Goal: Communication & Community: Answer question/provide support

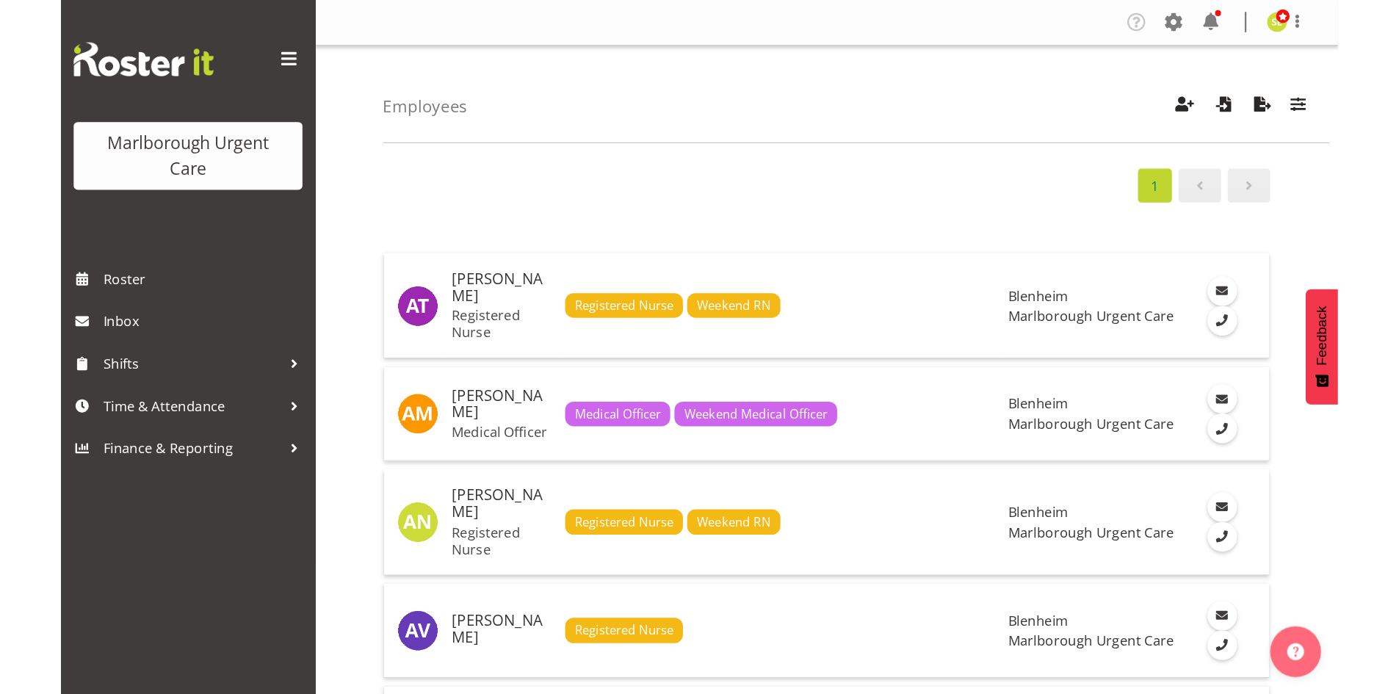
scroll to position [1542, 0]
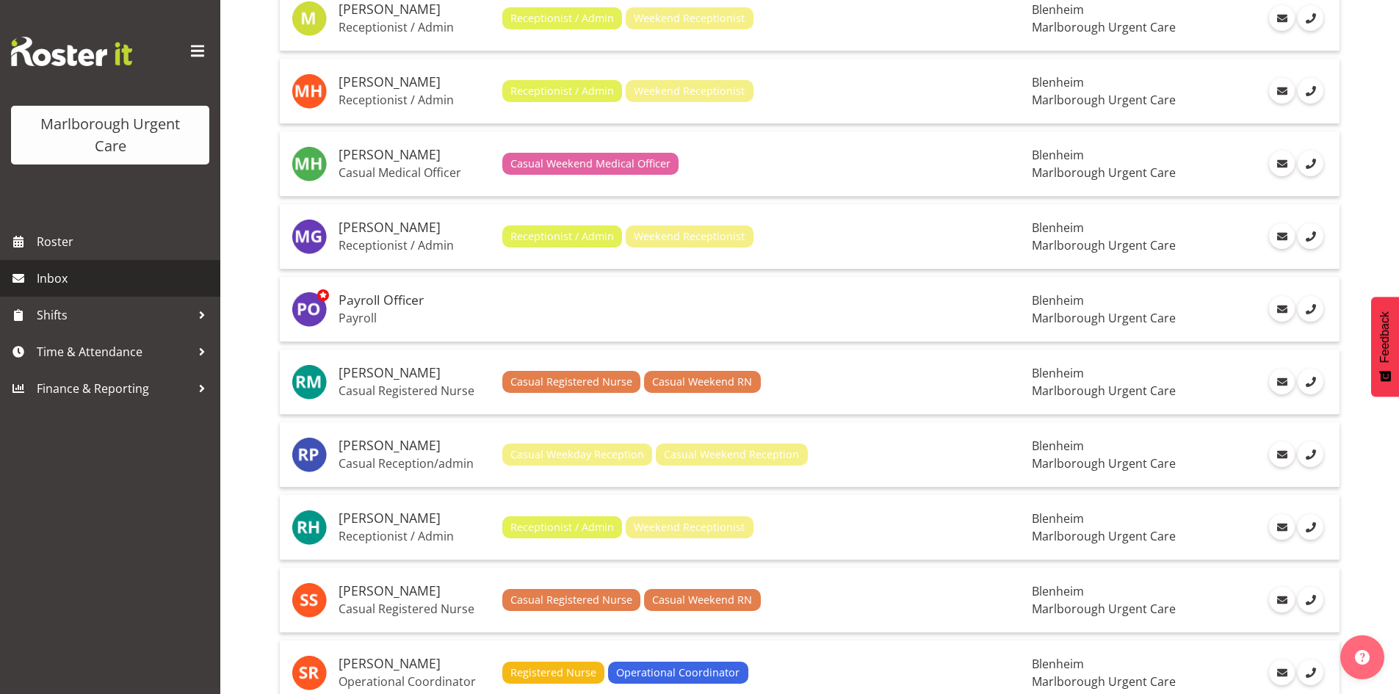
click at [66, 282] on span "Inbox" at bounding box center [125, 278] width 176 height 22
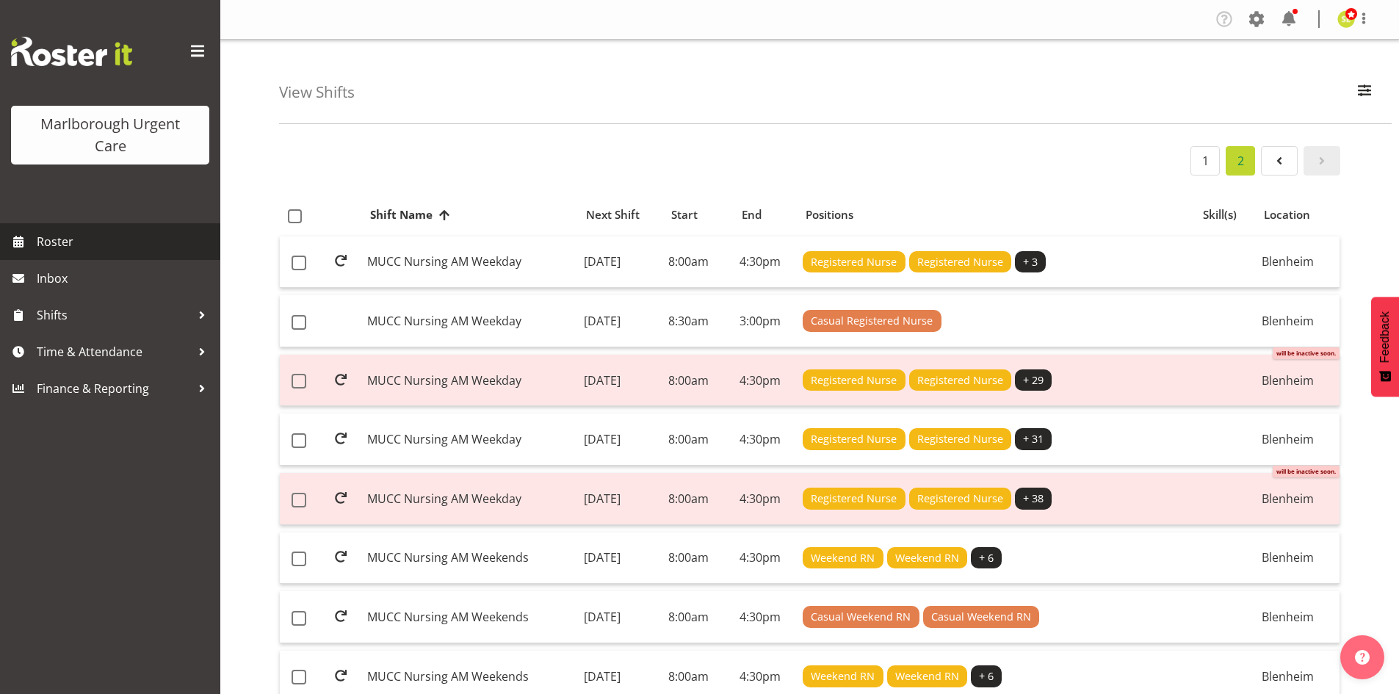
click at [106, 236] on span "Roster" at bounding box center [125, 242] width 176 height 22
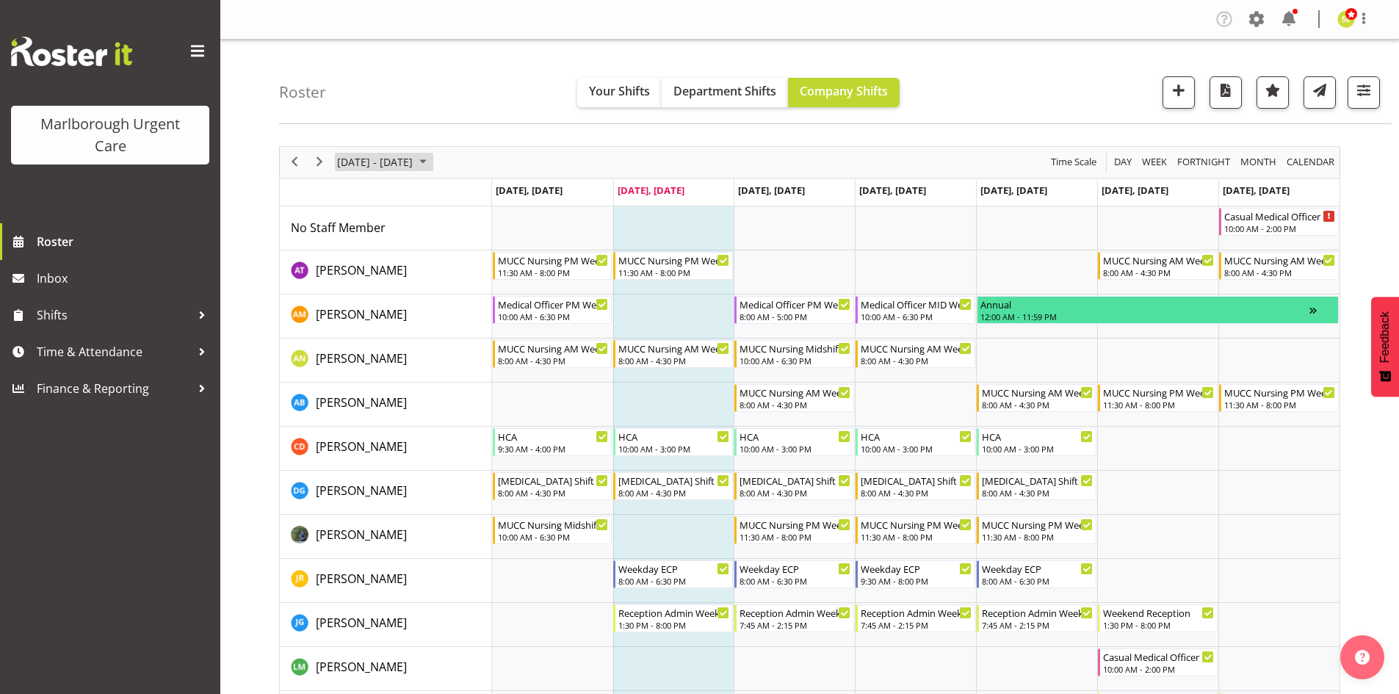
click at [414, 161] on span "October 06 - 12, 2025" at bounding box center [375, 162] width 79 height 18
click at [515, 152] on div "October 06 - 12, 2025 Today Day Week Fortnight Month calendar Month Agenda Time…" at bounding box center [810, 162] width 1060 height 31
click at [322, 162] on span "Next" at bounding box center [320, 162] width 18 height 18
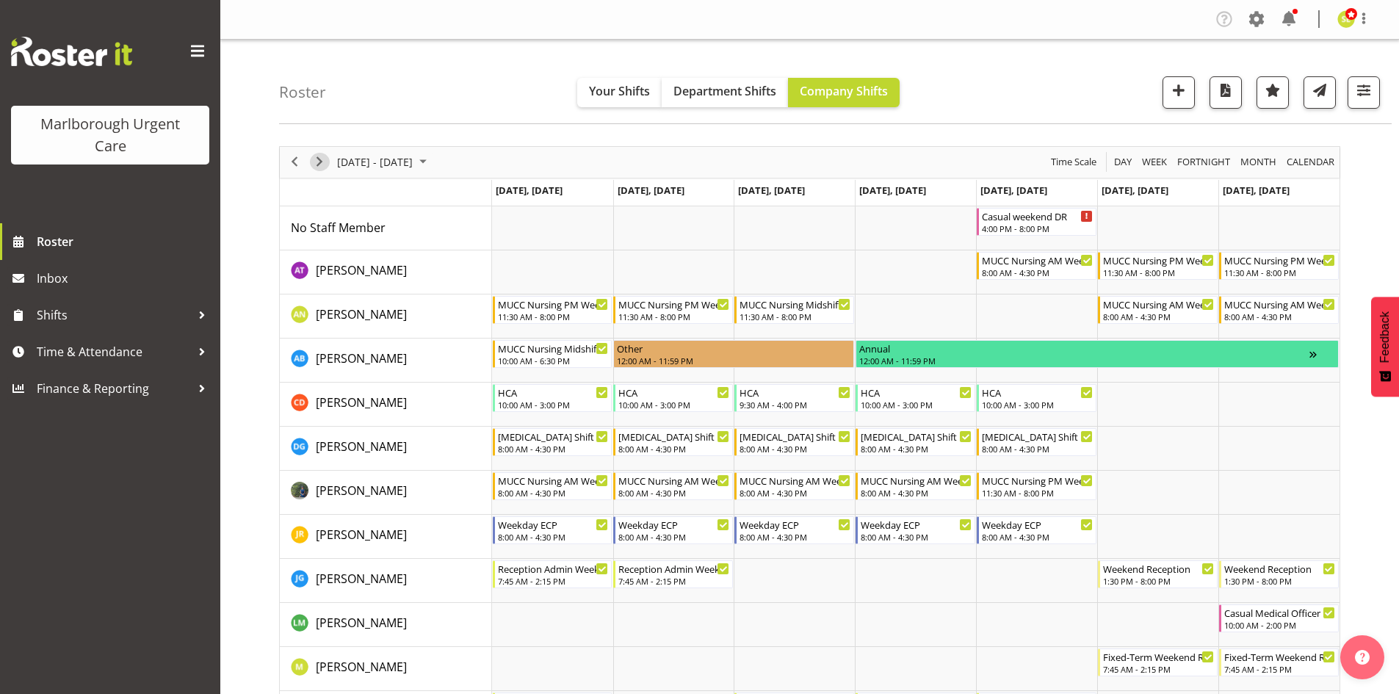
click at [316, 157] on span "Next" at bounding box center [320, 162] width 18 height 18
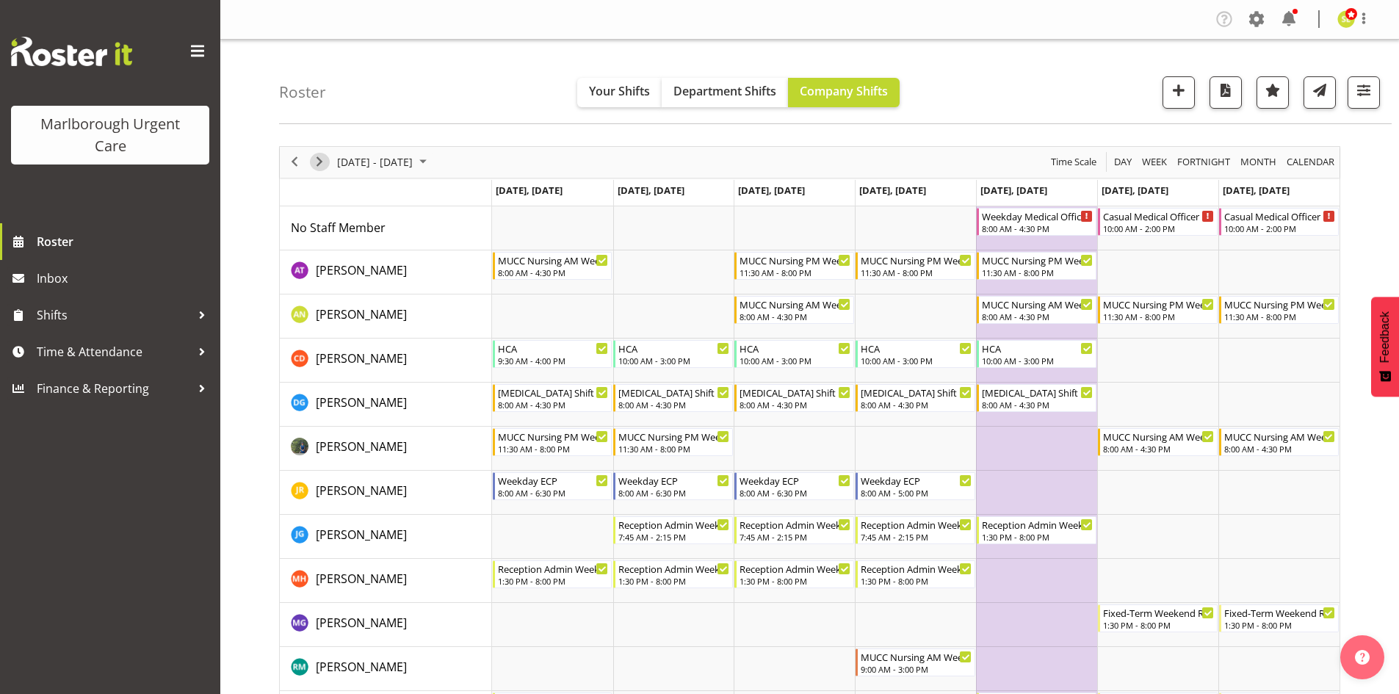
click at [321, 163] on span "Next" at bounding box center [320, 162] width 18 height 18
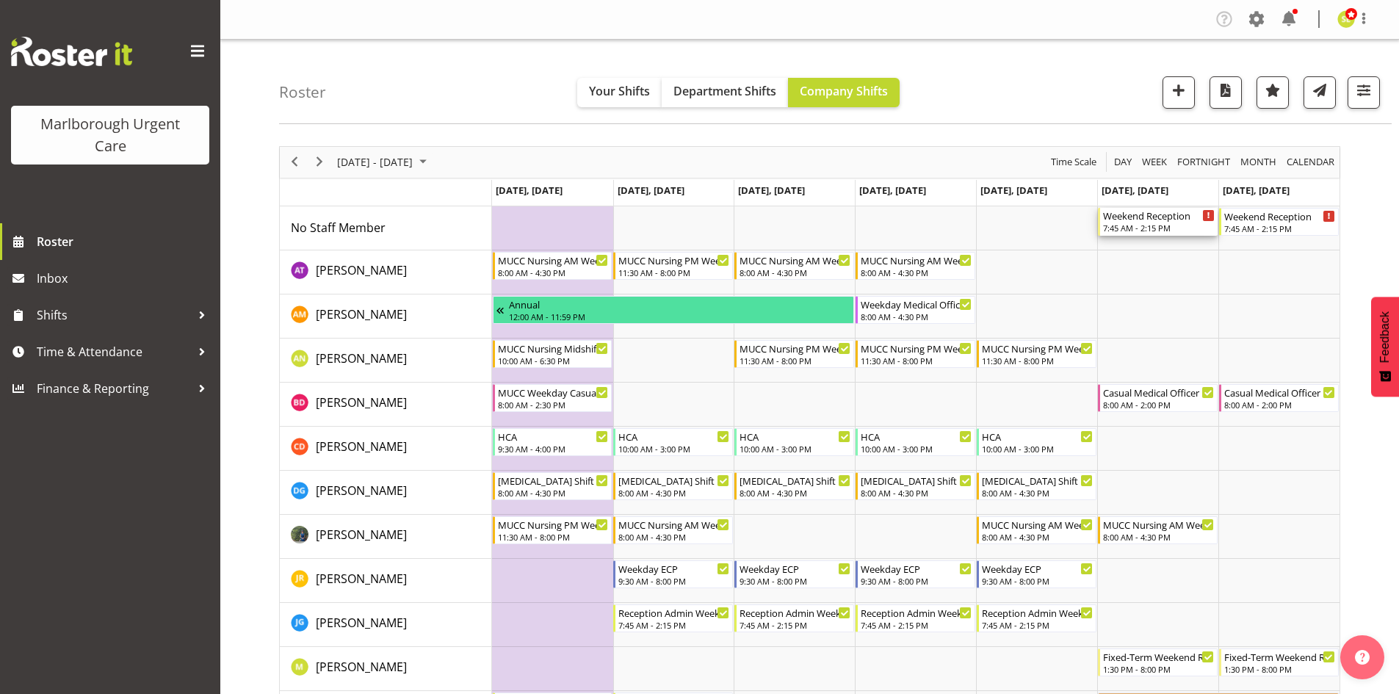
click at [1143, 228] on div "7:45 AM - 2:15 PM" at bounding box center [1159, 228] width 112 height 12
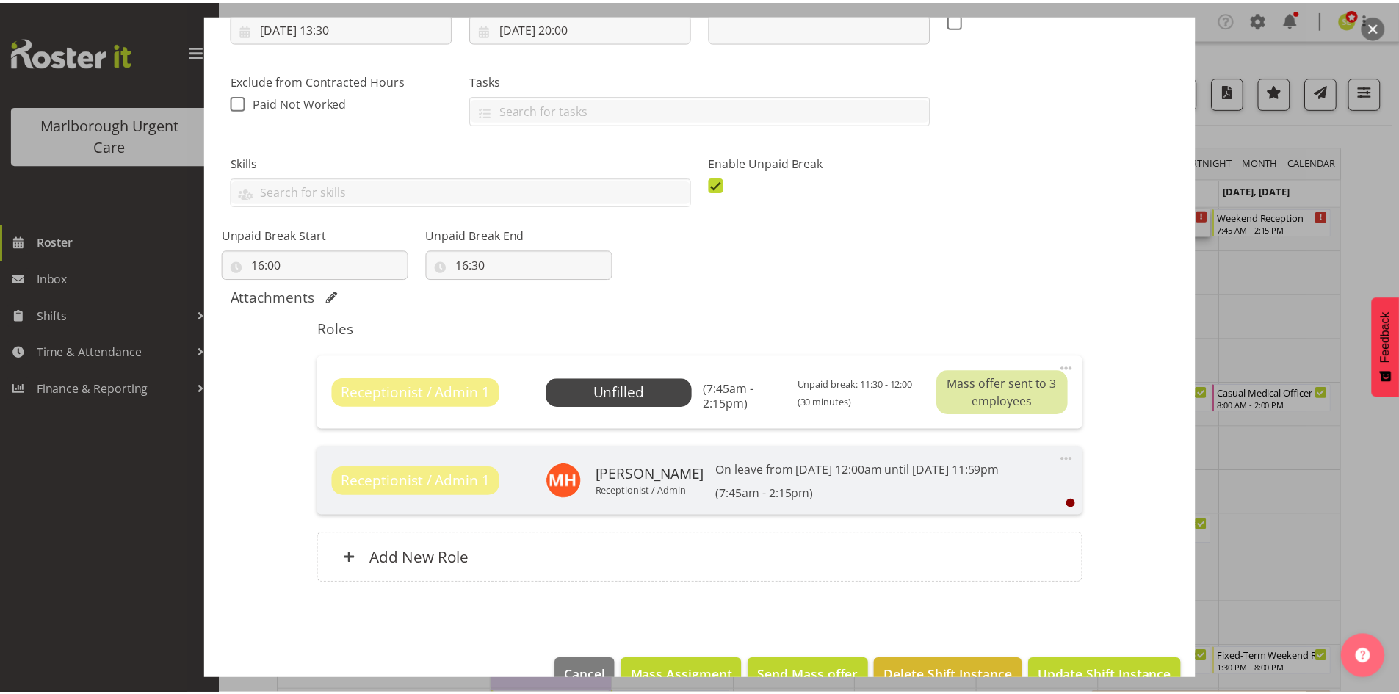
scroll to position [294, 0]
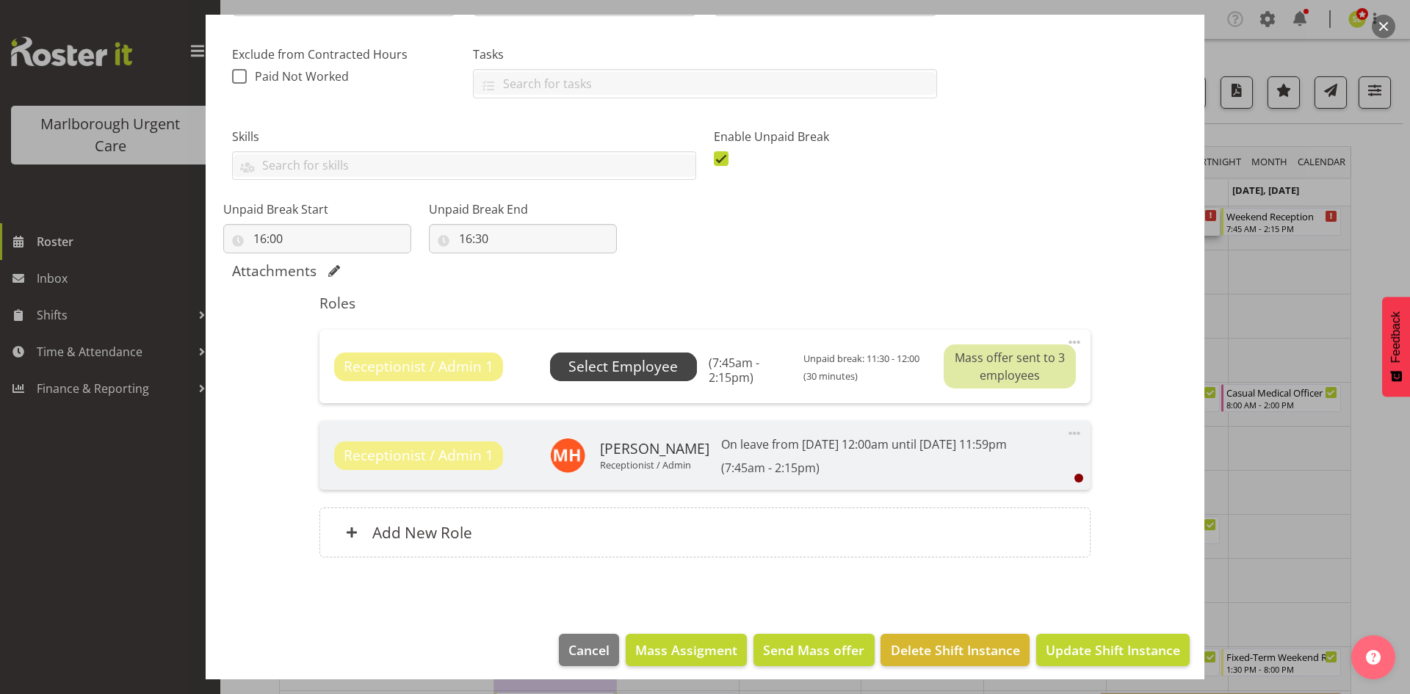
click at [656, 373] on span "Select Employee" at bounding box center [622, 366] width 109 height 21
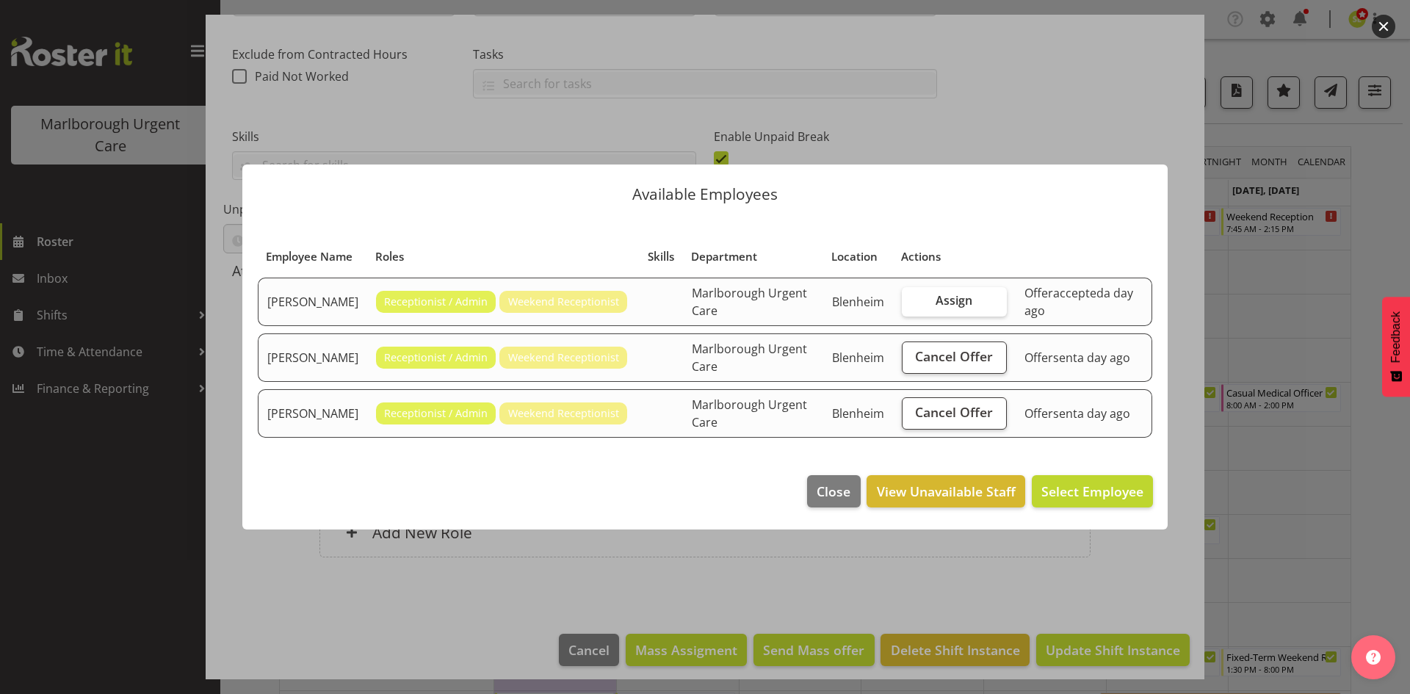
click at [1380, 25] on button "button" at bounding box center [1383, 26] width 23 height 23
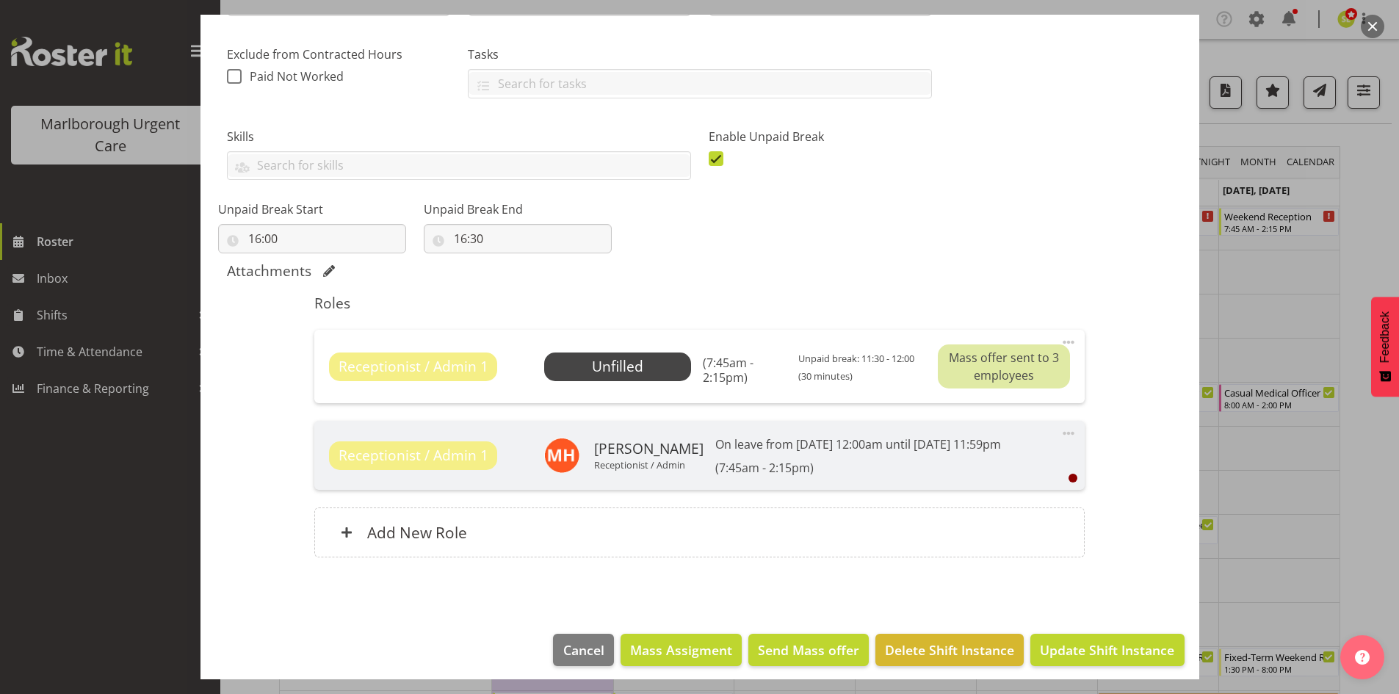
click at [1362, 24] on button "button" at bounding box center [1372, 26] width 23 height 23
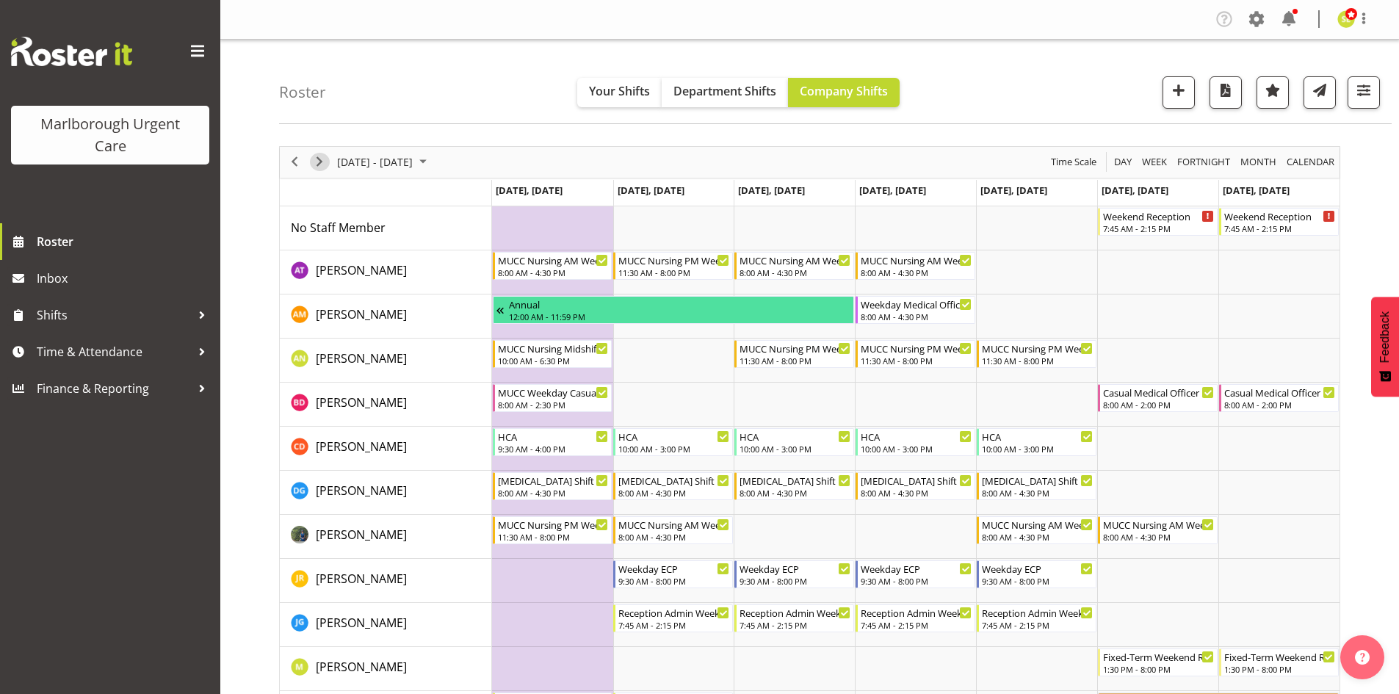
click at [321, 164] on span "Next" at bounding box center [320, 162] width 18 height 18
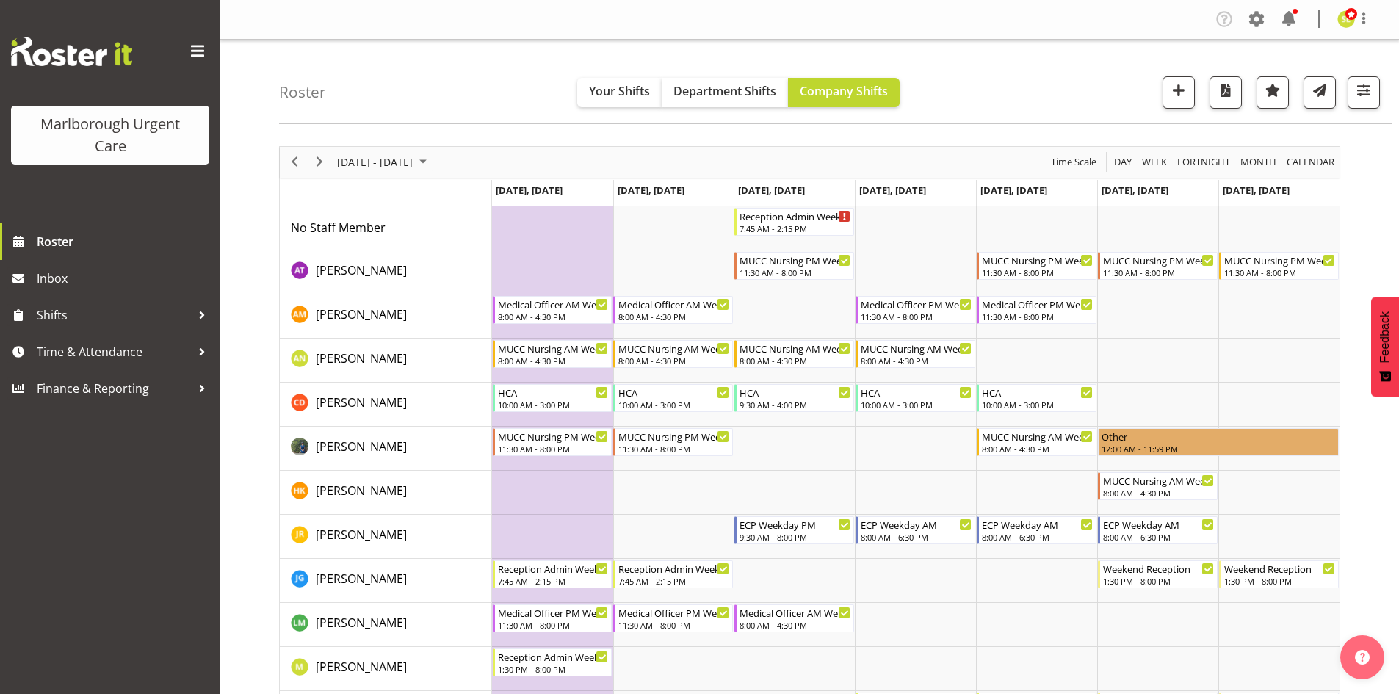
scroll to position [73, 0]
click at [297, 164] on span "Previous" at bounding box center [295, 162] width 18 height 18
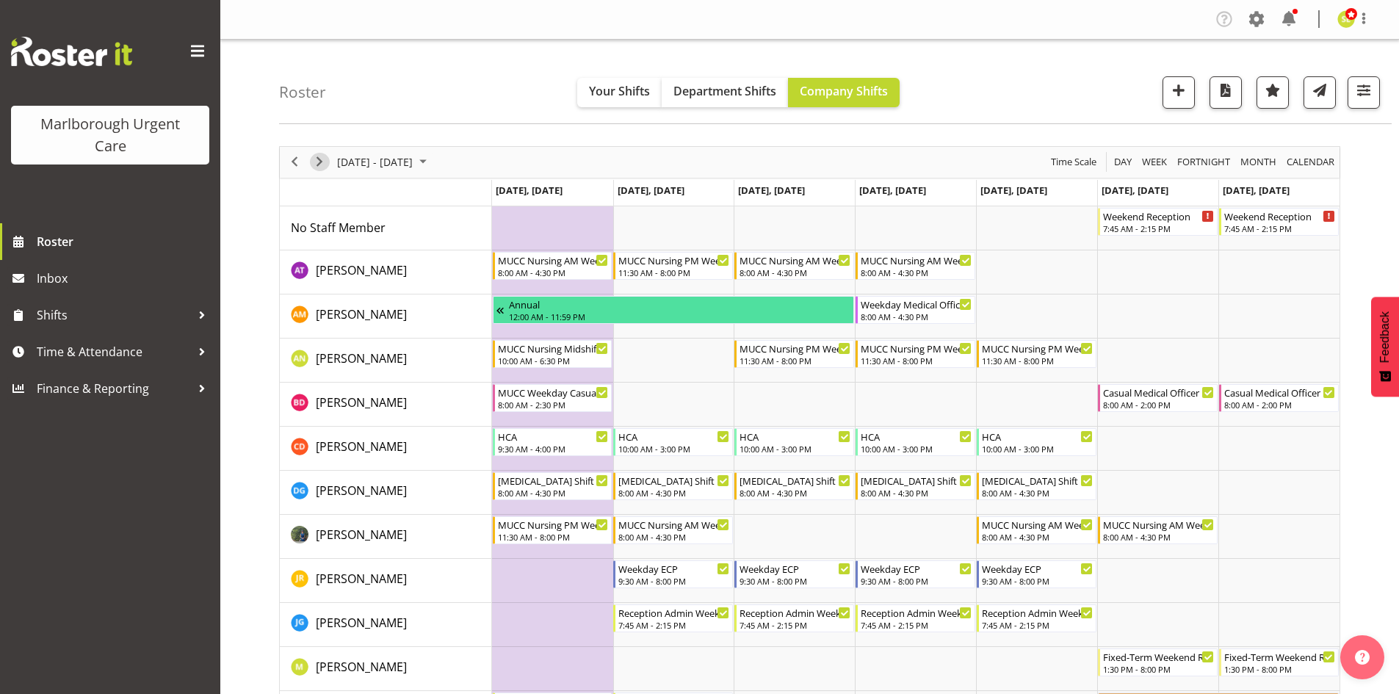
click at [319, 163] on span "Next" at bounding box center [320, 162] width 18 height 18
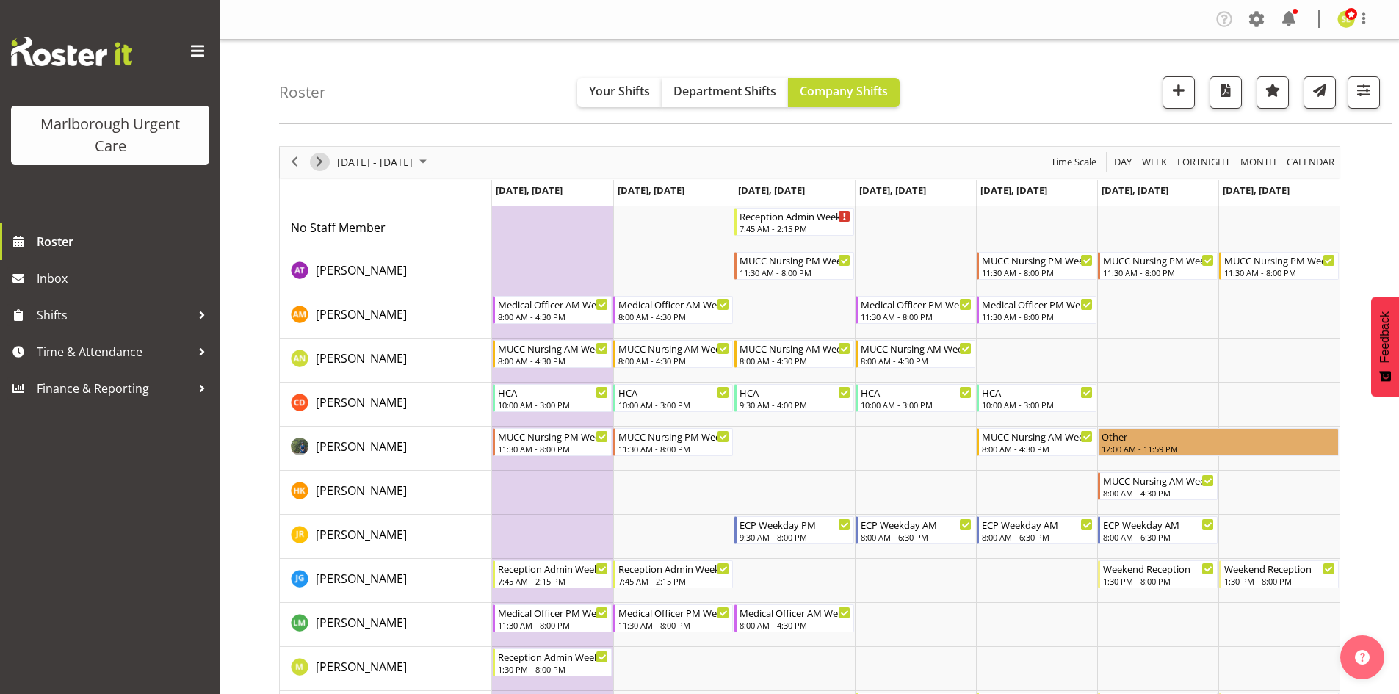
click at [321, 165] on span "Next" at bounding box center [320, 162] width 18 height 18
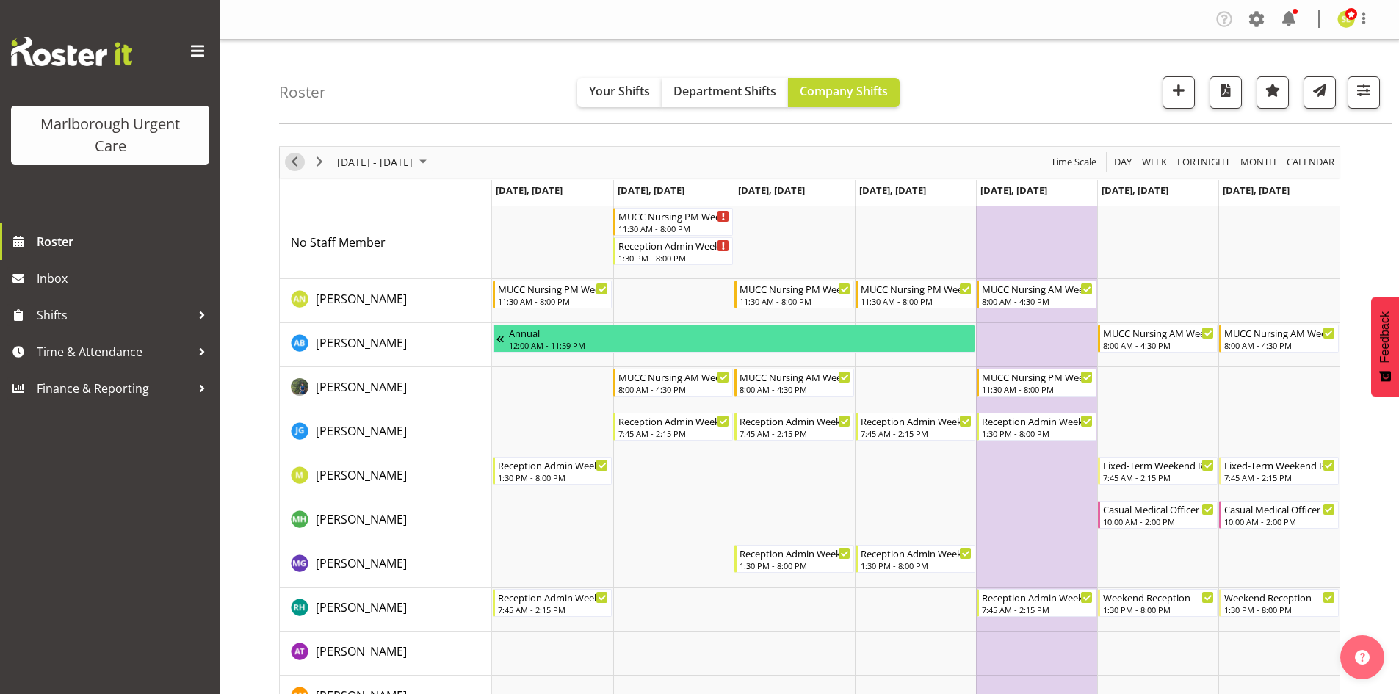
click at [294, 159] on span "Previous" at bounding box center [295, 162] width 18 height 18
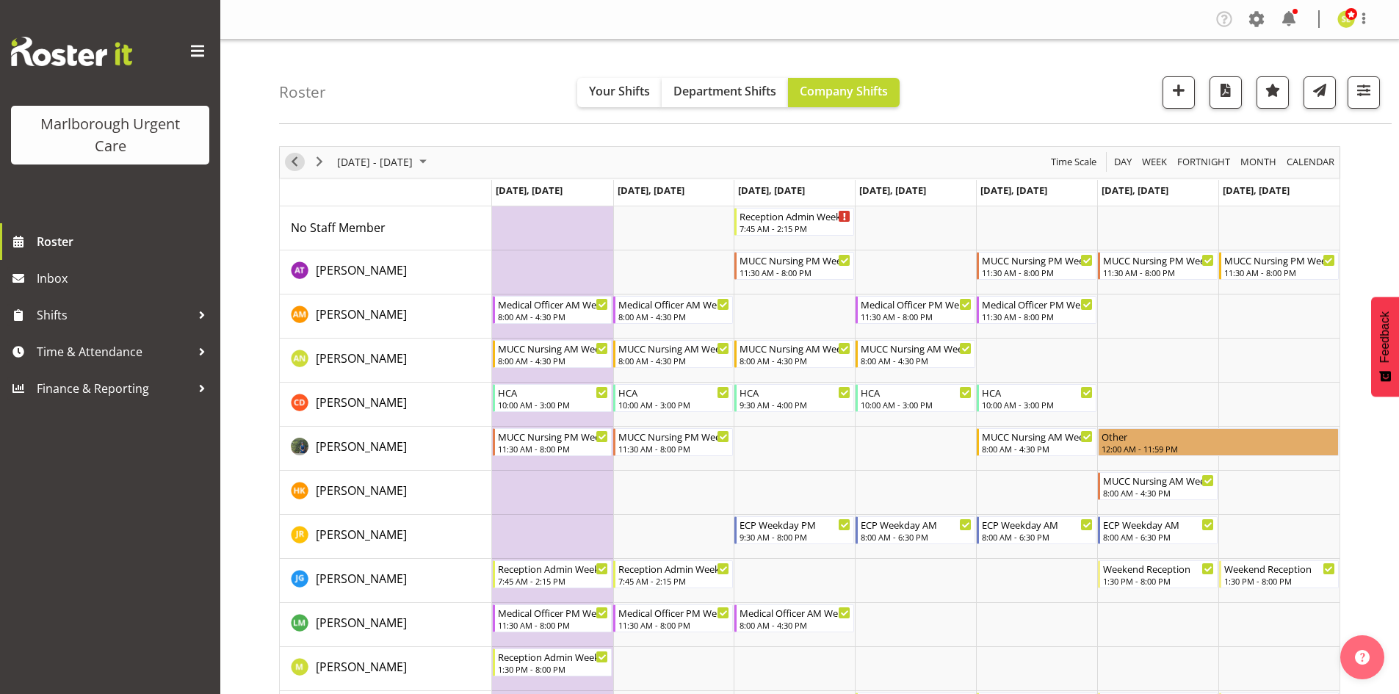
click at [294, 159] on span "Previous" at bounding box center [295, 162] width 18 height 18
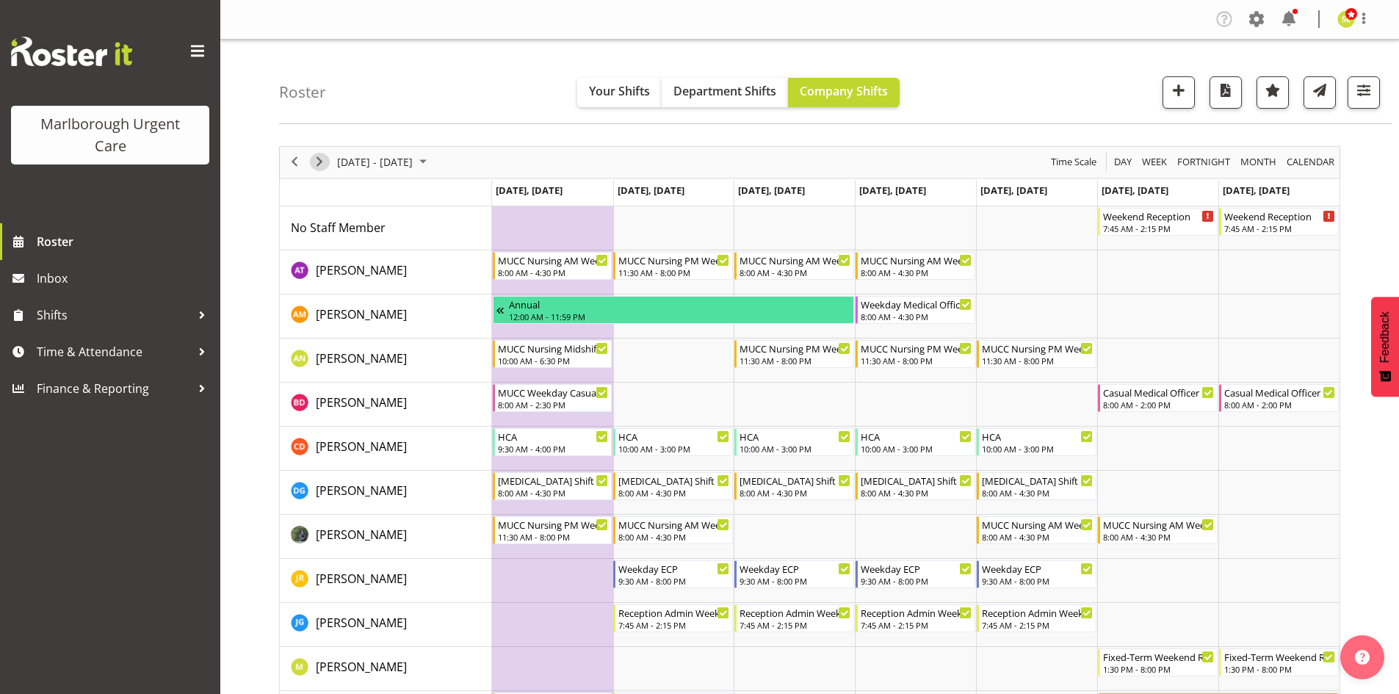
click at [319, 167] on span "Next" at bounding box center [320, 162] width 18 height 18
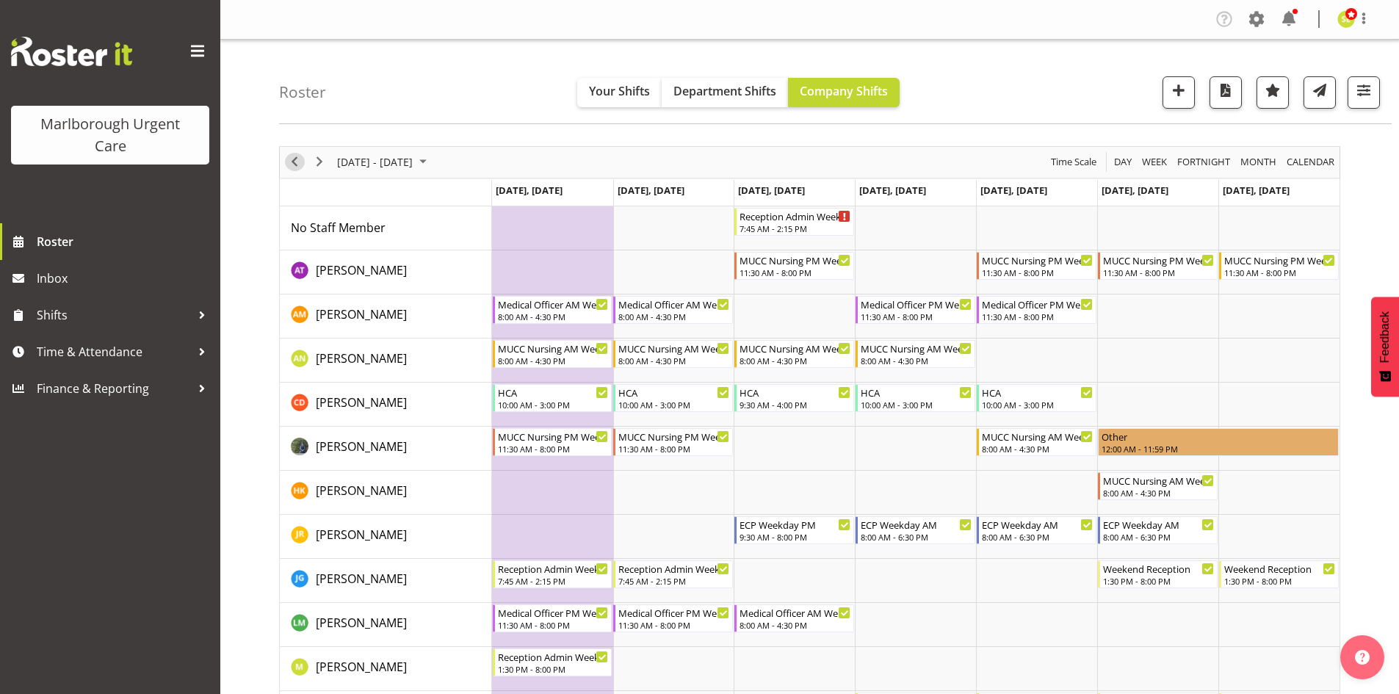
click at [298, 166] on span "Previous" at bounding box center [295, 162] width 18 height 18
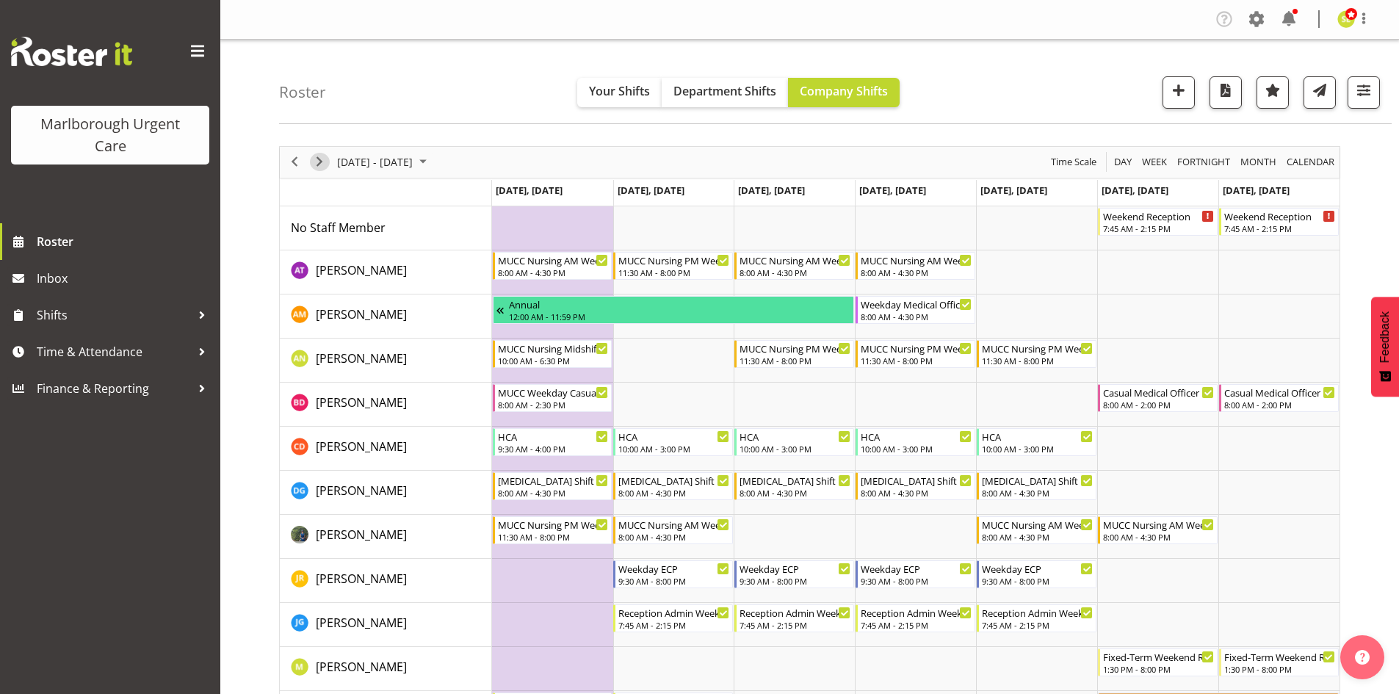
click at [321, 161] on span "Next" at bounding box center [320, 162] width 18 height 18
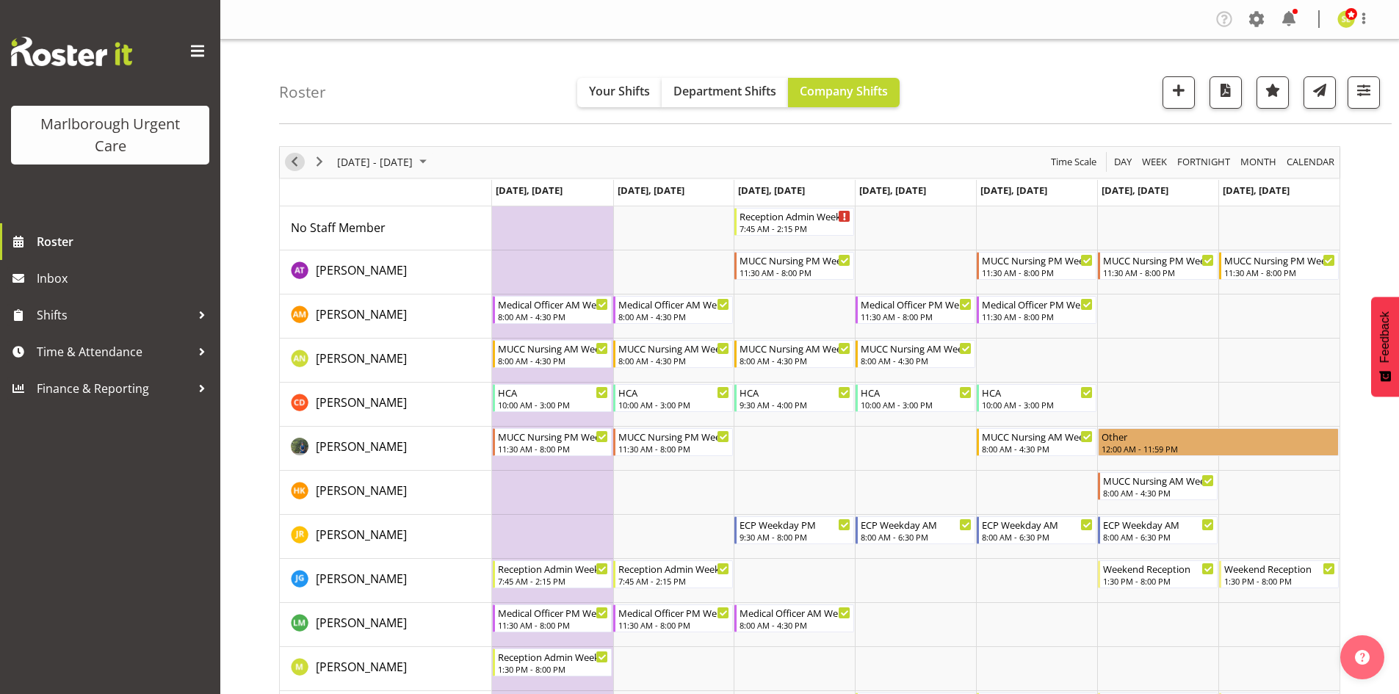
click at [290, 159] on span "Previous" at bounding box center [295, 162] width 18 height 18
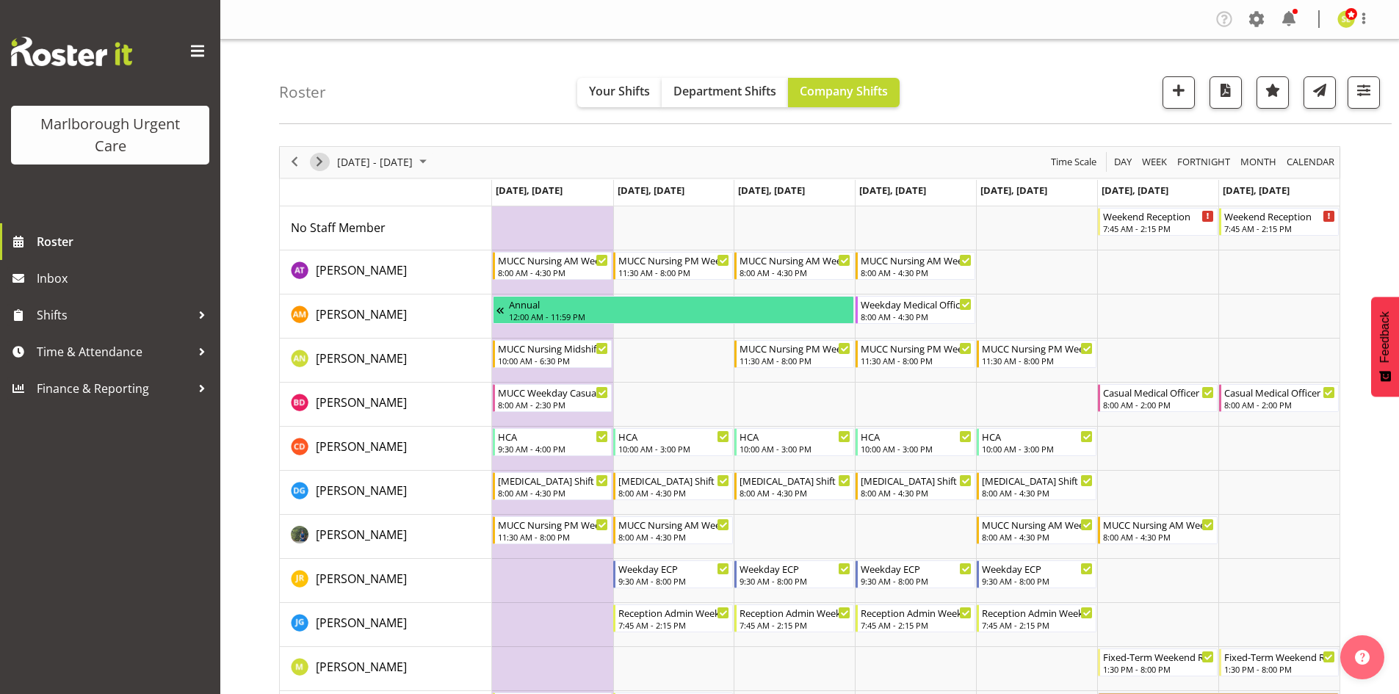
click at [314, 158] on span "Next" at bounding box center [320, 162] width 18 height 18
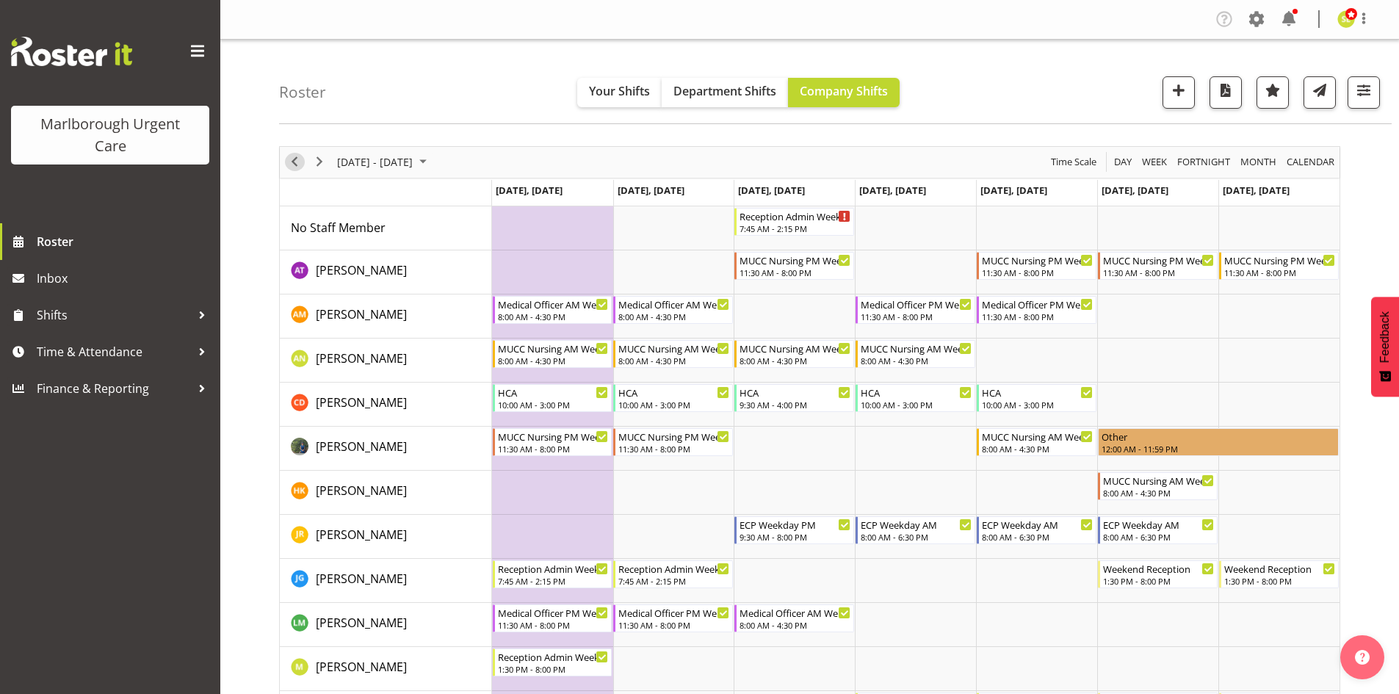
click at [292, 162] on span "Previous" at bounding box center [295, 162] width 18 height 18
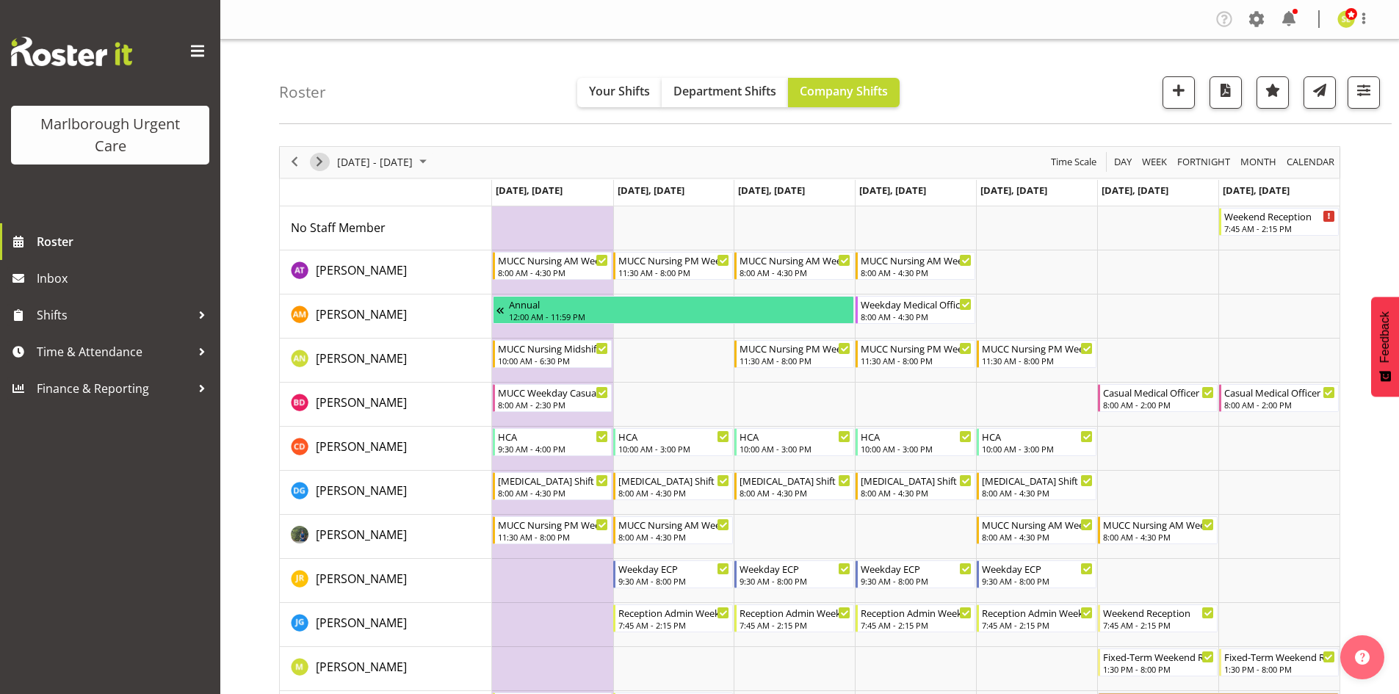
click at [319, 168] on span "Next" at bounding box center [320, 162] width 18 height 18
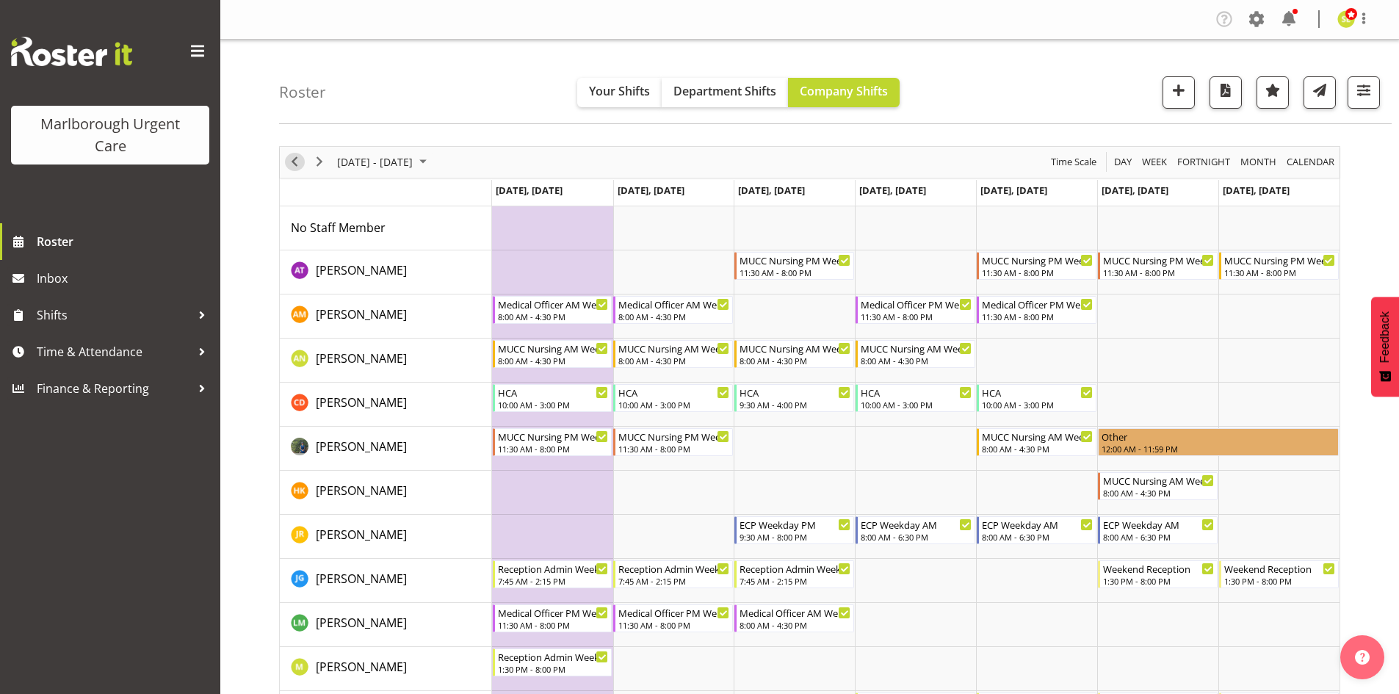
click at [294, 162] on span "Previous" at bounding box center [295, 162] width 18 height 18
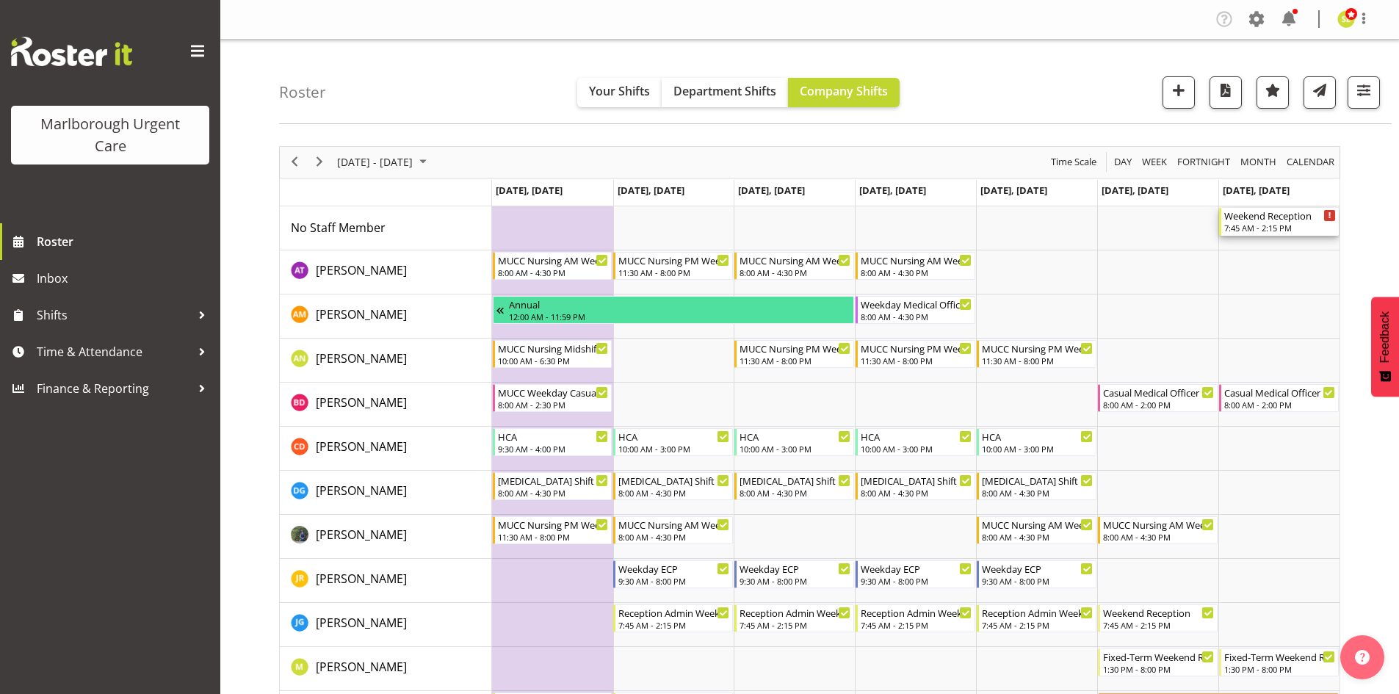
click at [1236, 231] on div "7:45 AM - 2:15 PM" at bounding box center [1280, 228] width 112 height 12
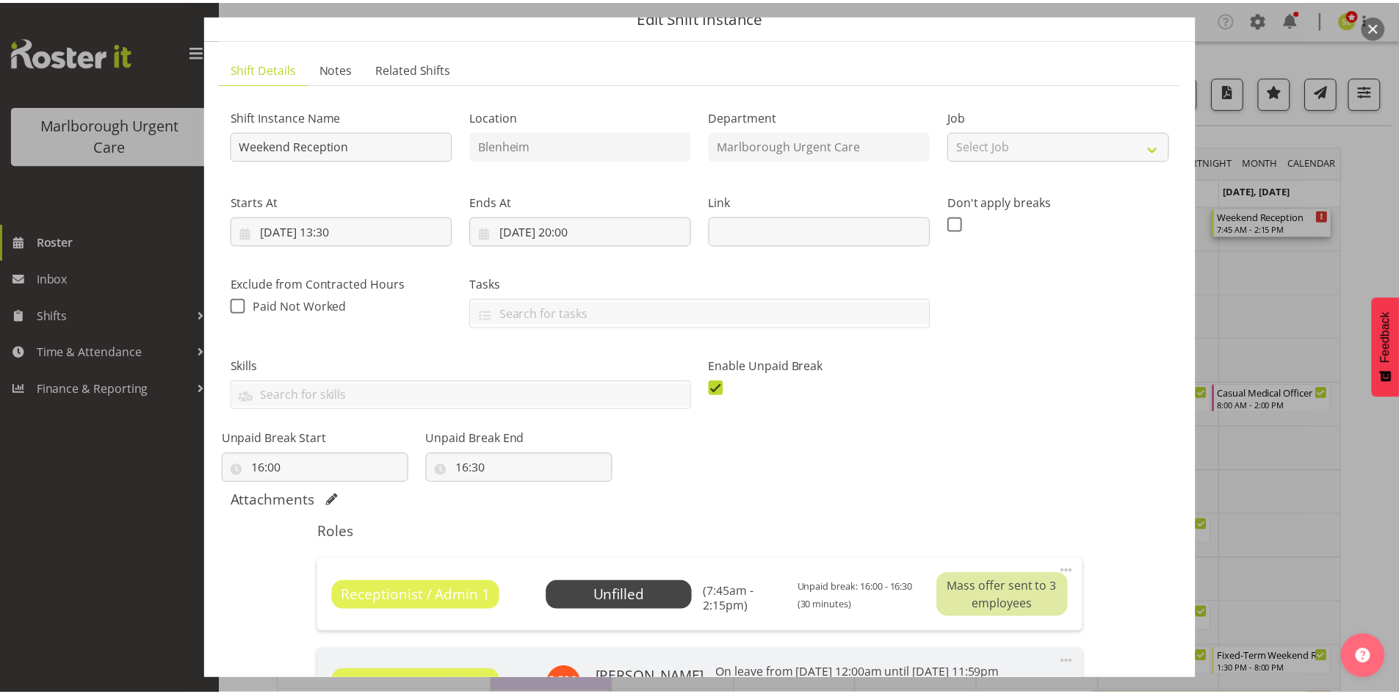
scroll to position [147, 0]
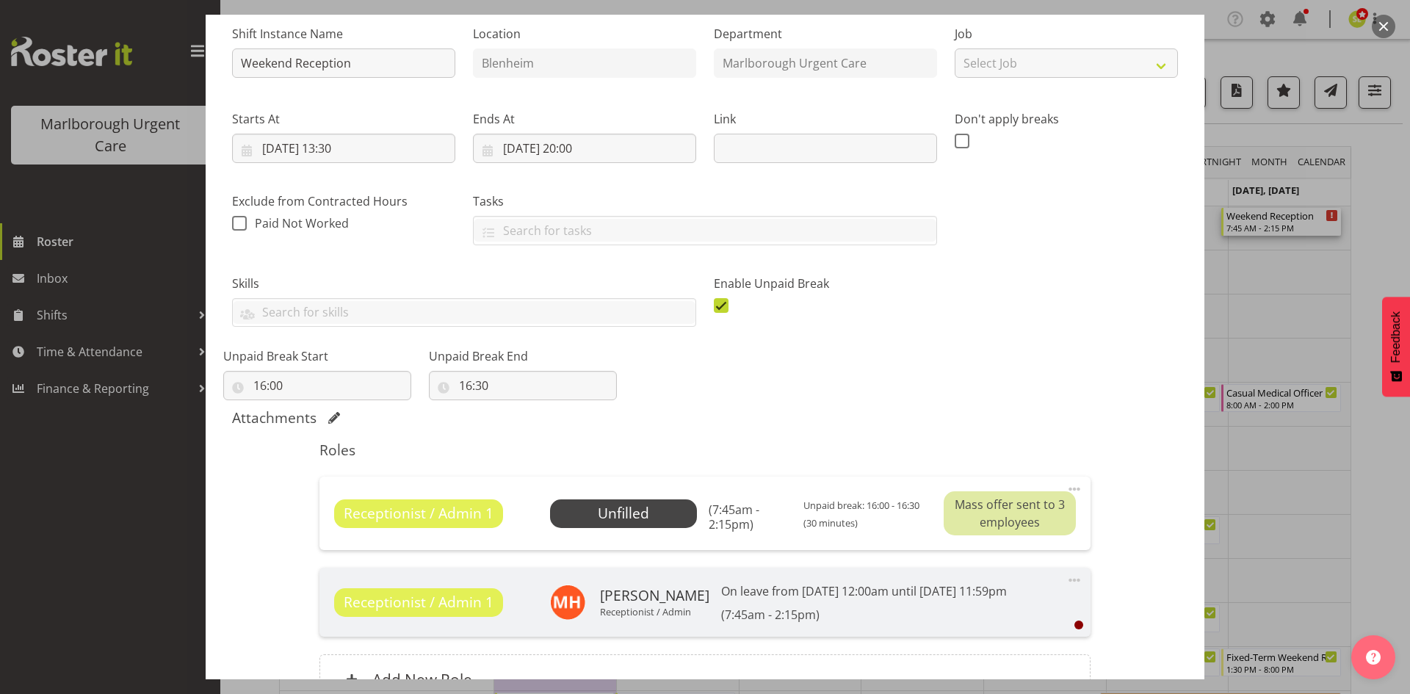
click at [1253, 328] on div at bounding box center [705, 347] width 1410 height 694
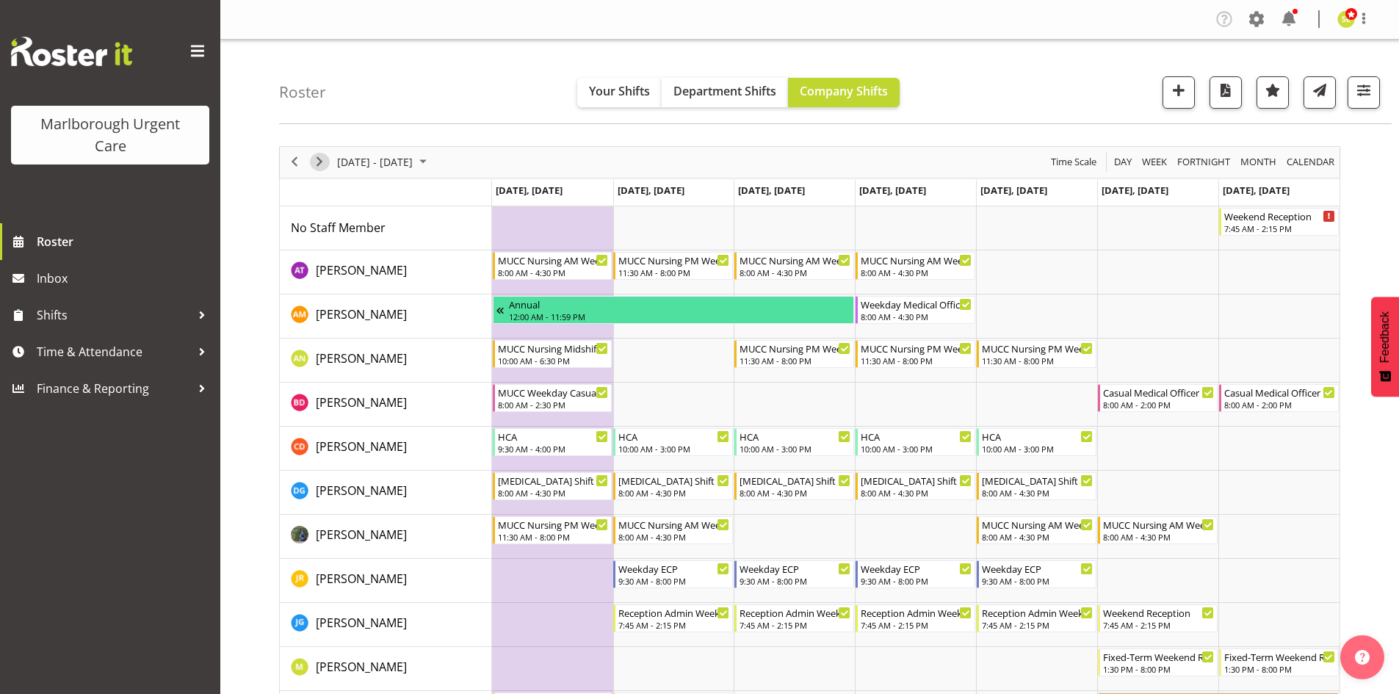
click at [321, 164] on span "Next" at bounding box center [320, 162] width 18 height 18
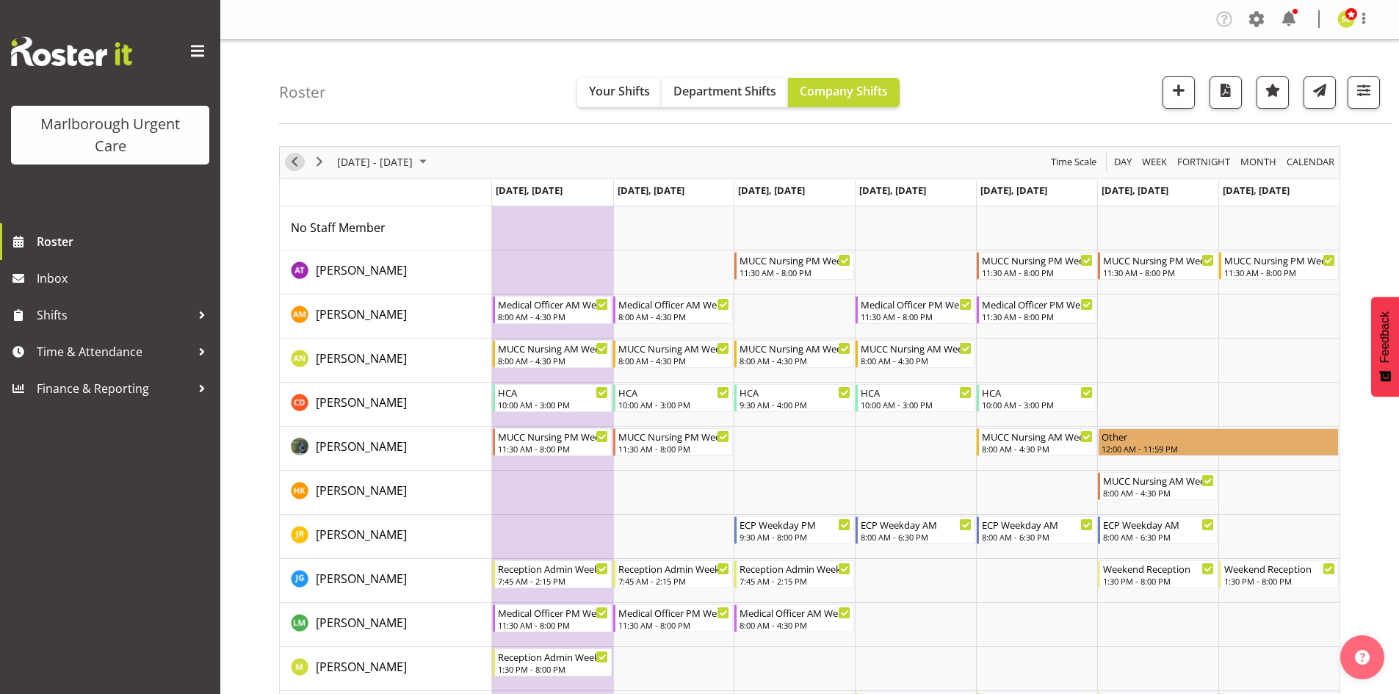
click at [300, 163] on span "Previous" at bounding box center [295, 162] width 18 height 18
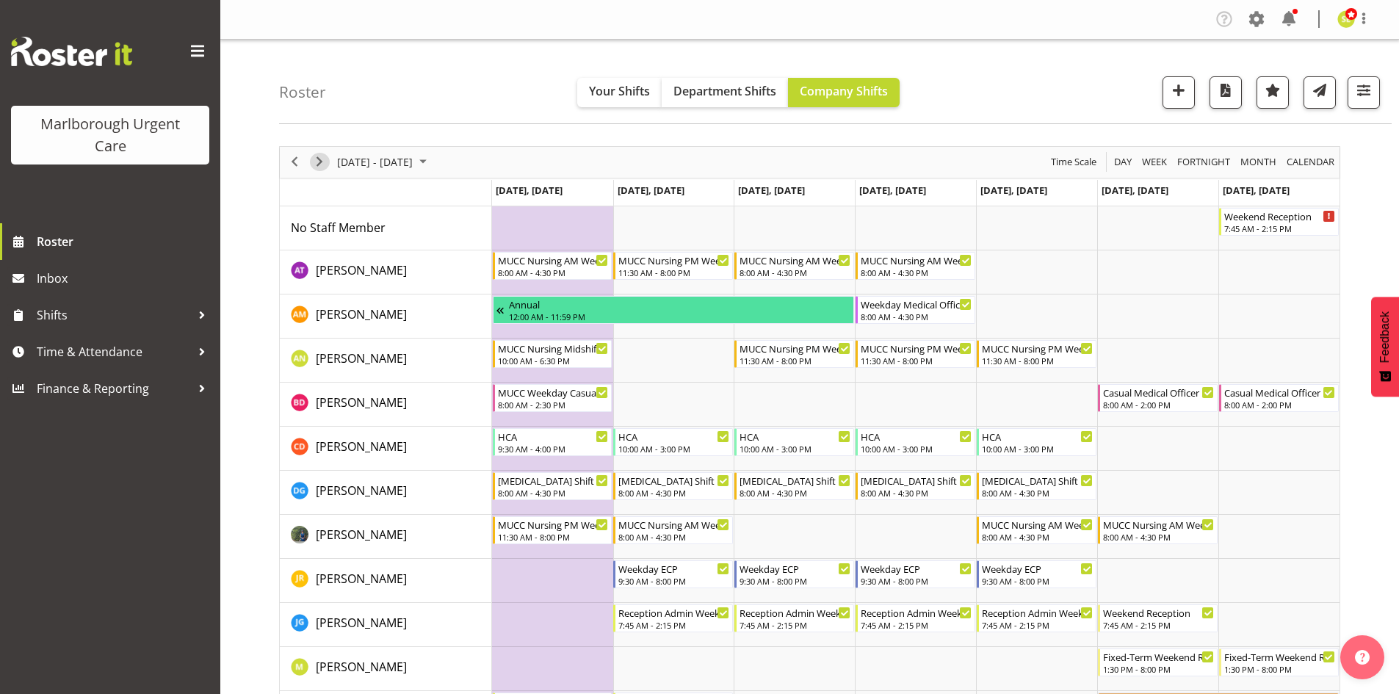
click at [319, 161] on span "Next" at bounding box center [320, 162] width 18 height 18
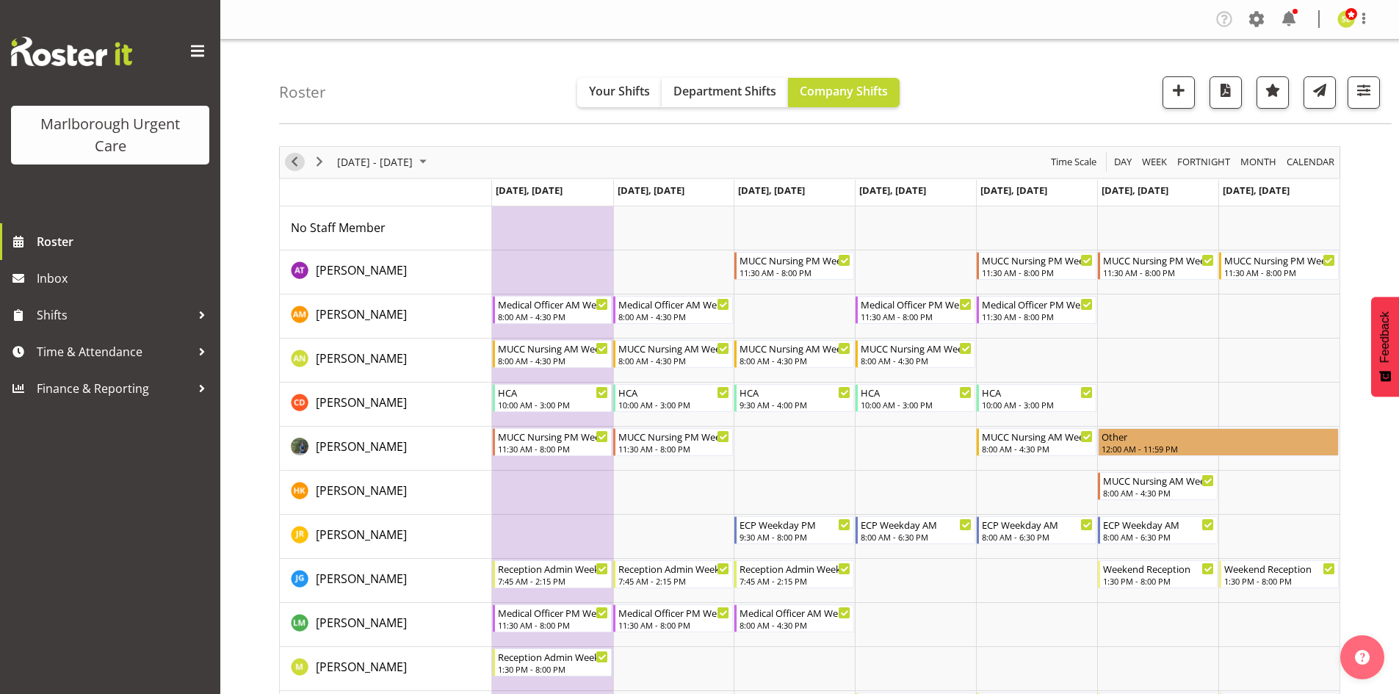
click at [293, 164] on span "Previous" at bounding box center [295, 162] width 18 height 18
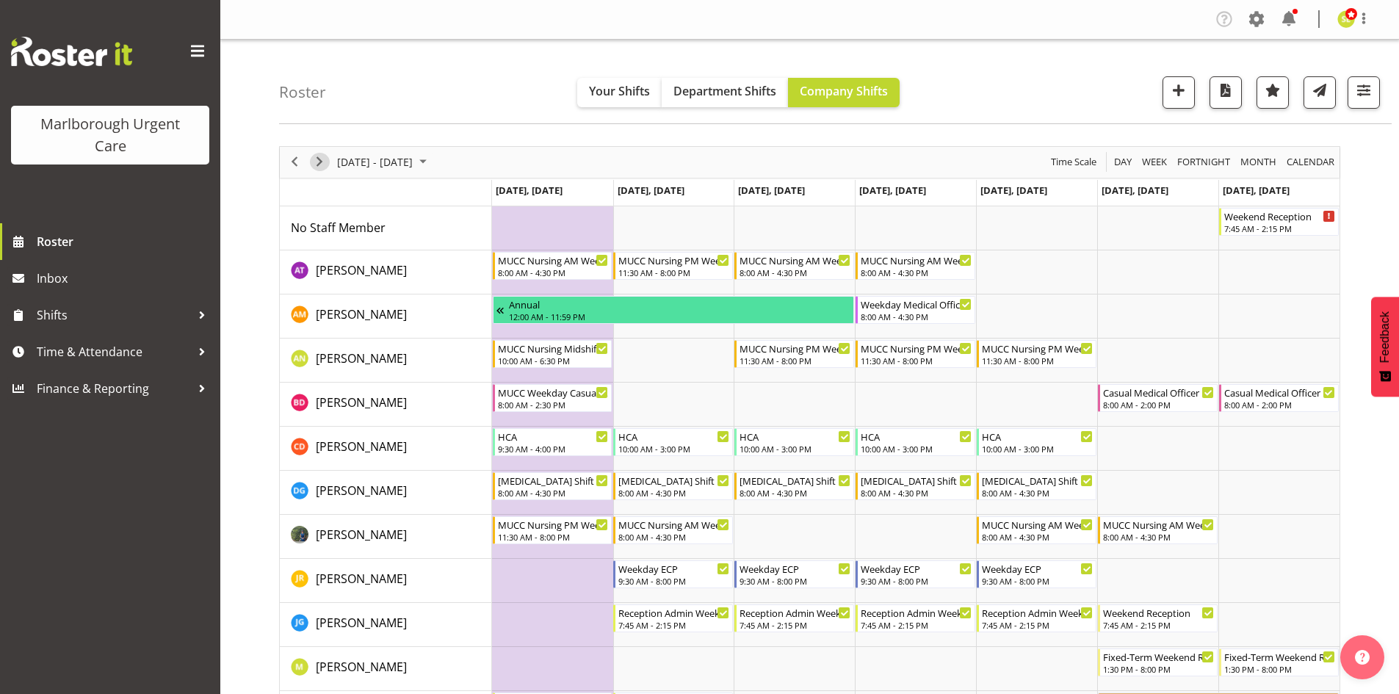
drag, startPoint x: 319, startPoint y: 159, endPoint x: 330, endPoint y: 164, distance: 12.5
click at [319, 160] on span "Next" at bounding box center [320, 162] width 18 height 18
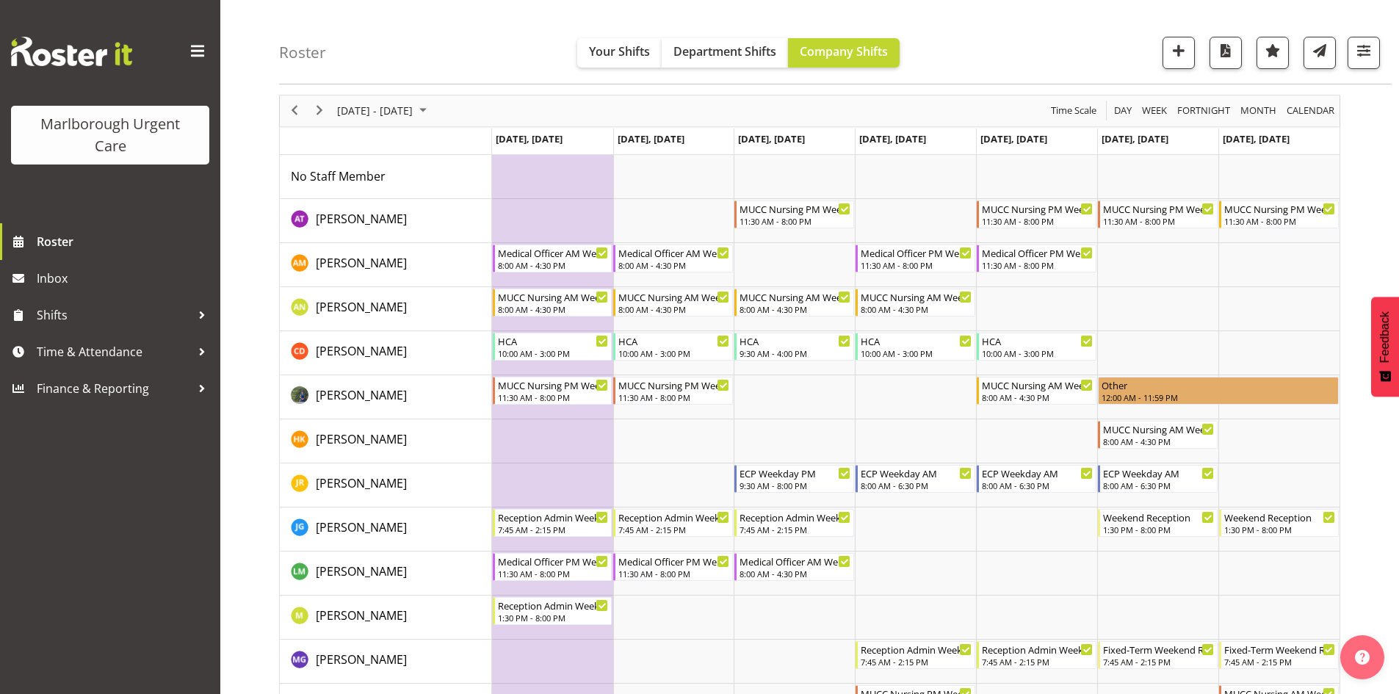
scroll to position [73, 0]
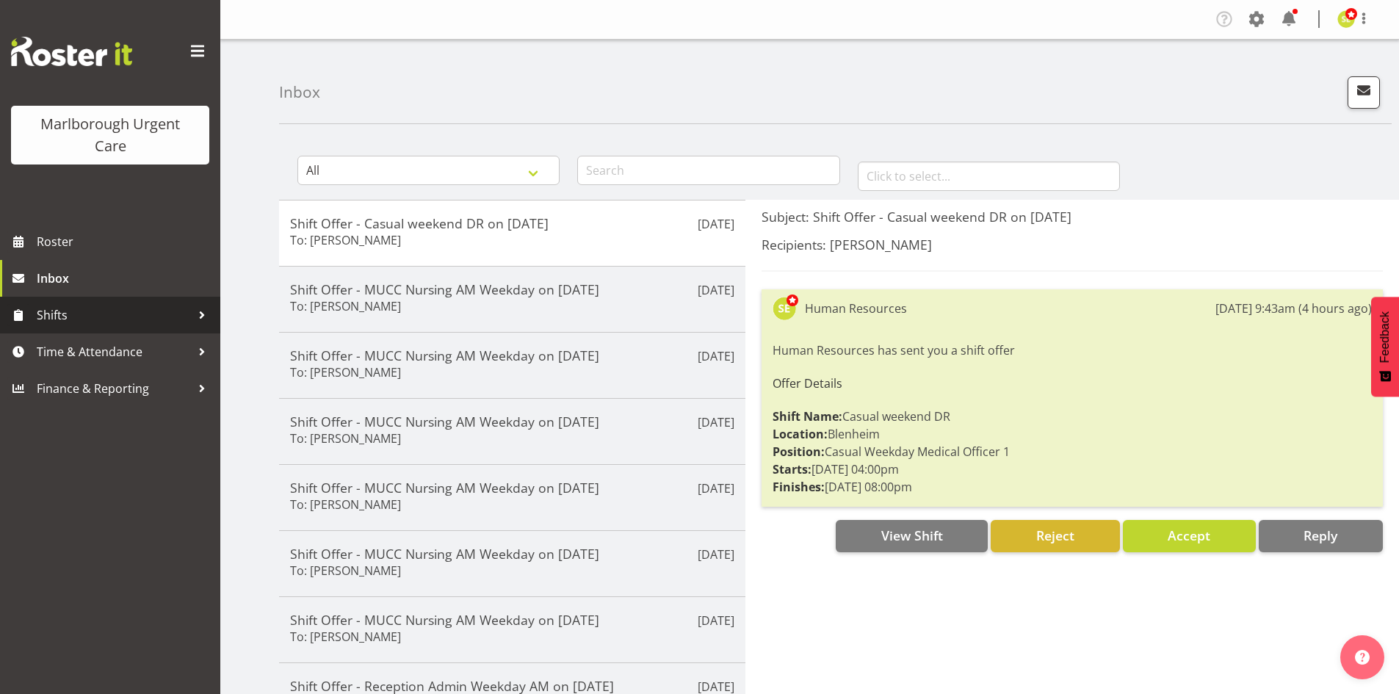
click at [131, 308] on span "Shifts" at bounding box center [114, 315] width 154 height 22
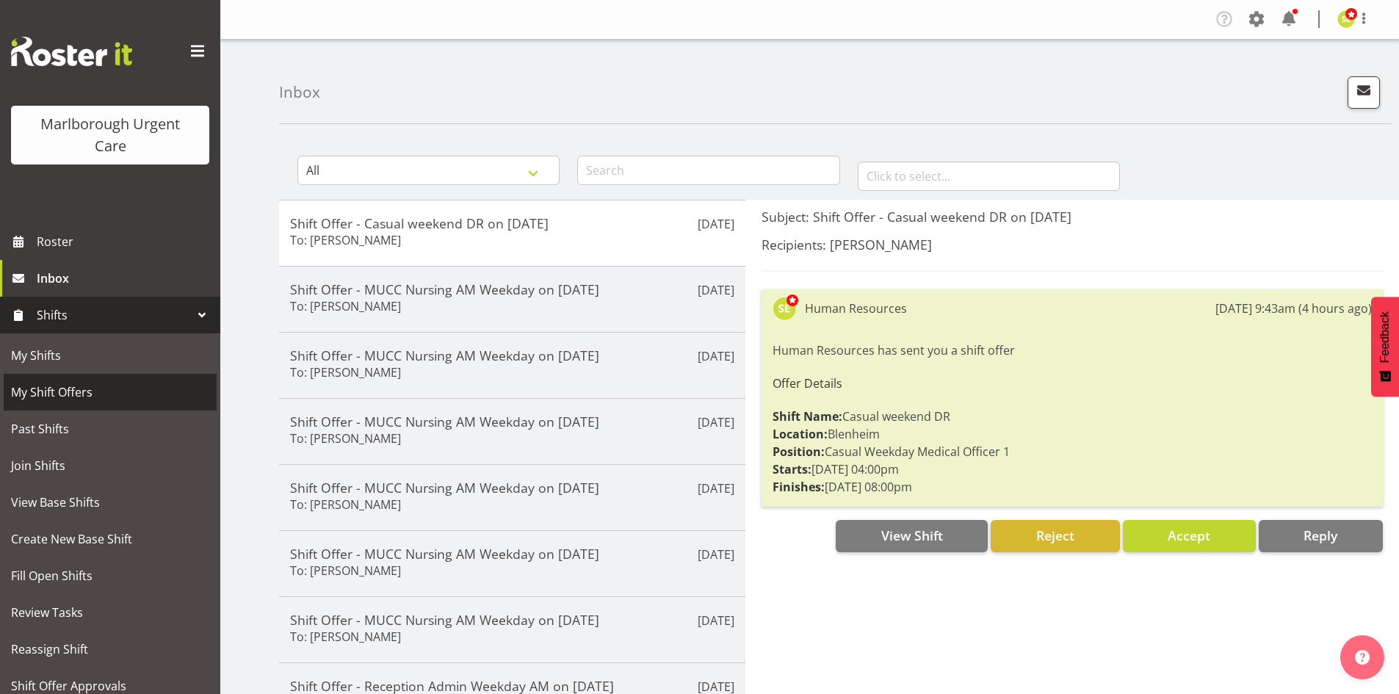
click at [120, 383] on span "My Shift Offers" at bounding box center [110, 392] width 198 height 22
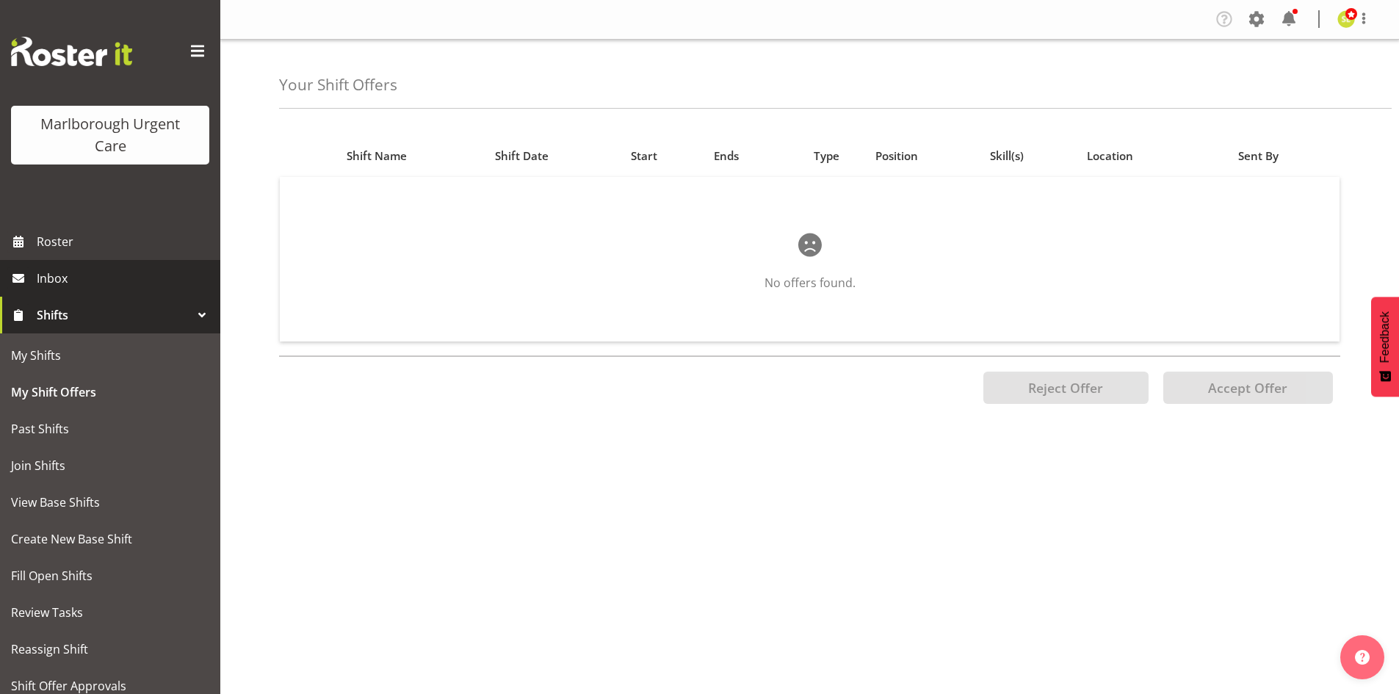
click at [70, 290] on link "Inbox" at bounding box center [110, 278] width 220 height 37
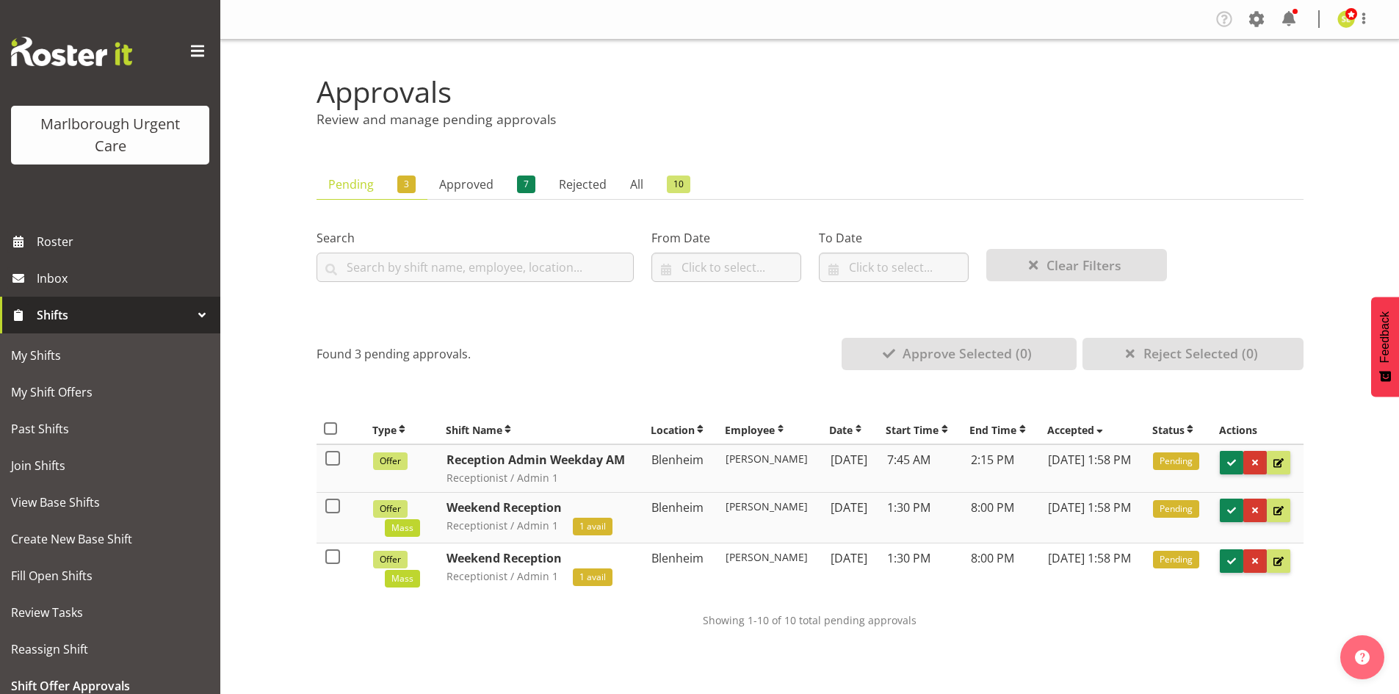
scroll to position [49, 0]
click at [191, 309] on div at bounding box center [202, 315] width 22 height 22
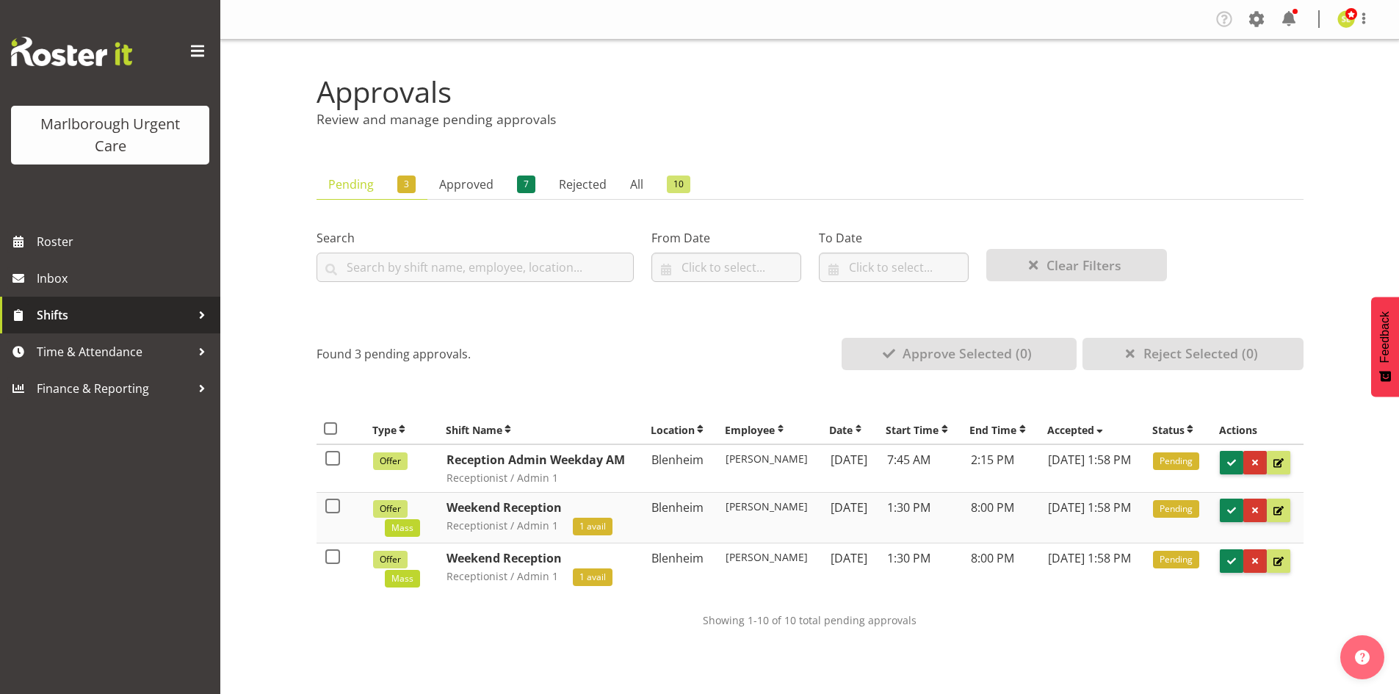
click at [182, 309] on span "Shifts" at bounding box center [114, 315] width 154 height 22
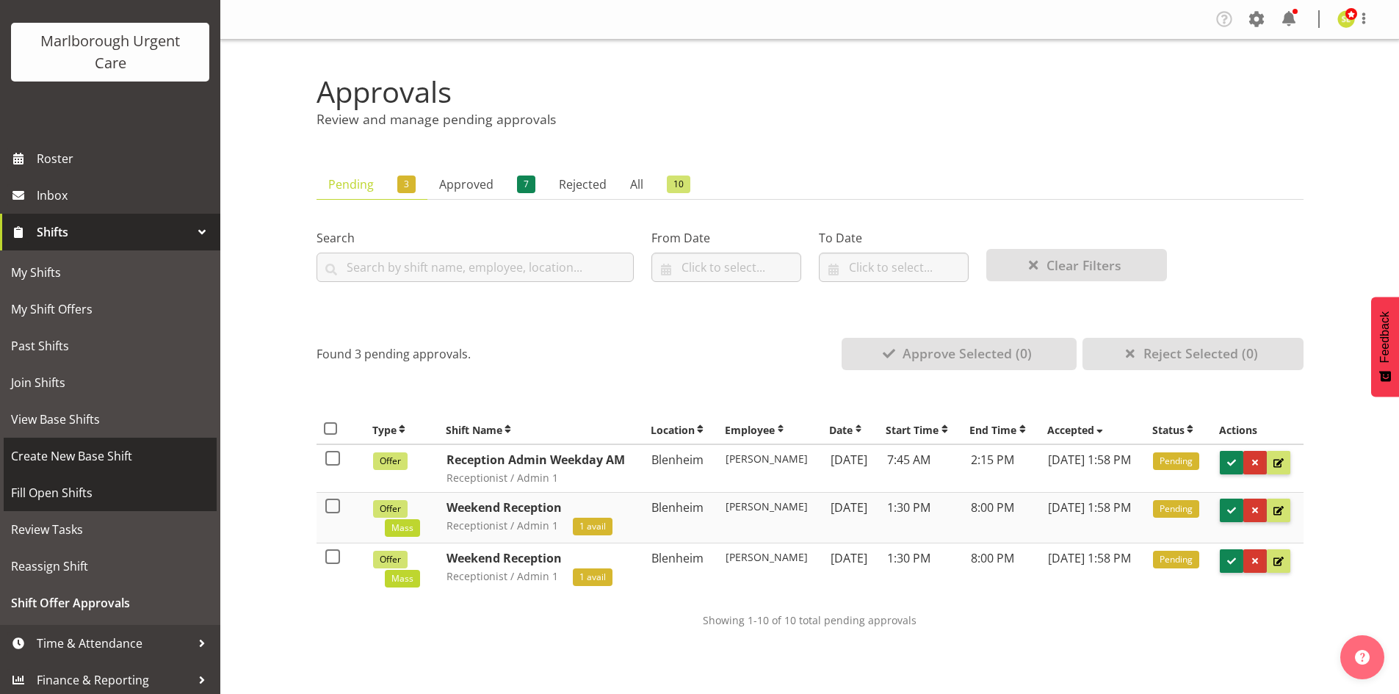
scroll to position [87, 0]
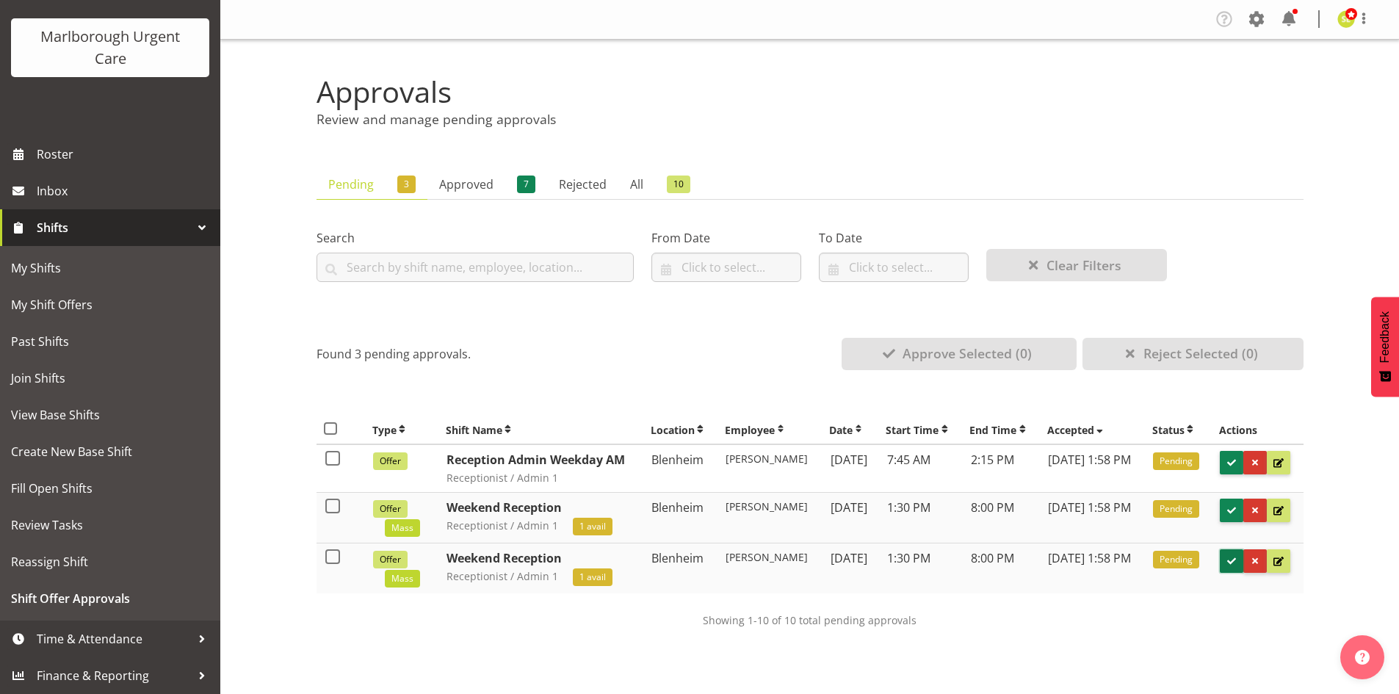
click at [1231, 568] on span at bounding box center [1232, 561] width 14 height 14
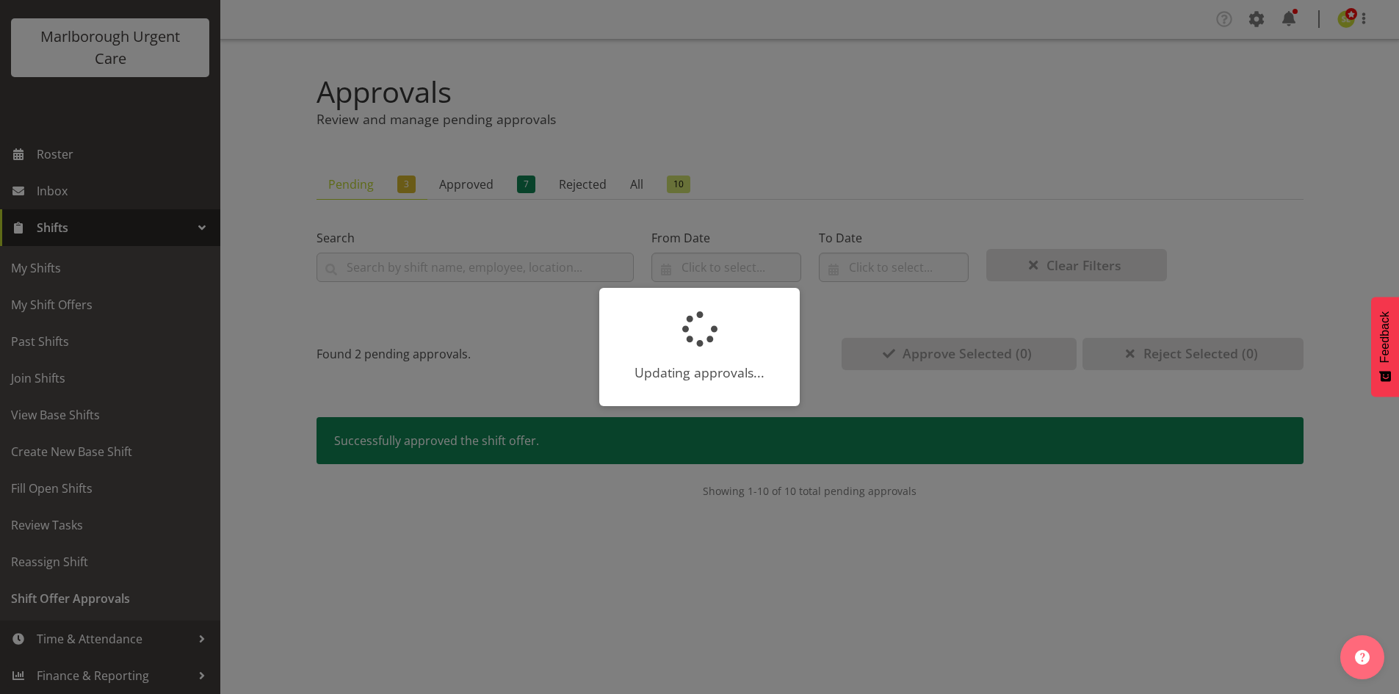
scroll to position [0, 0]
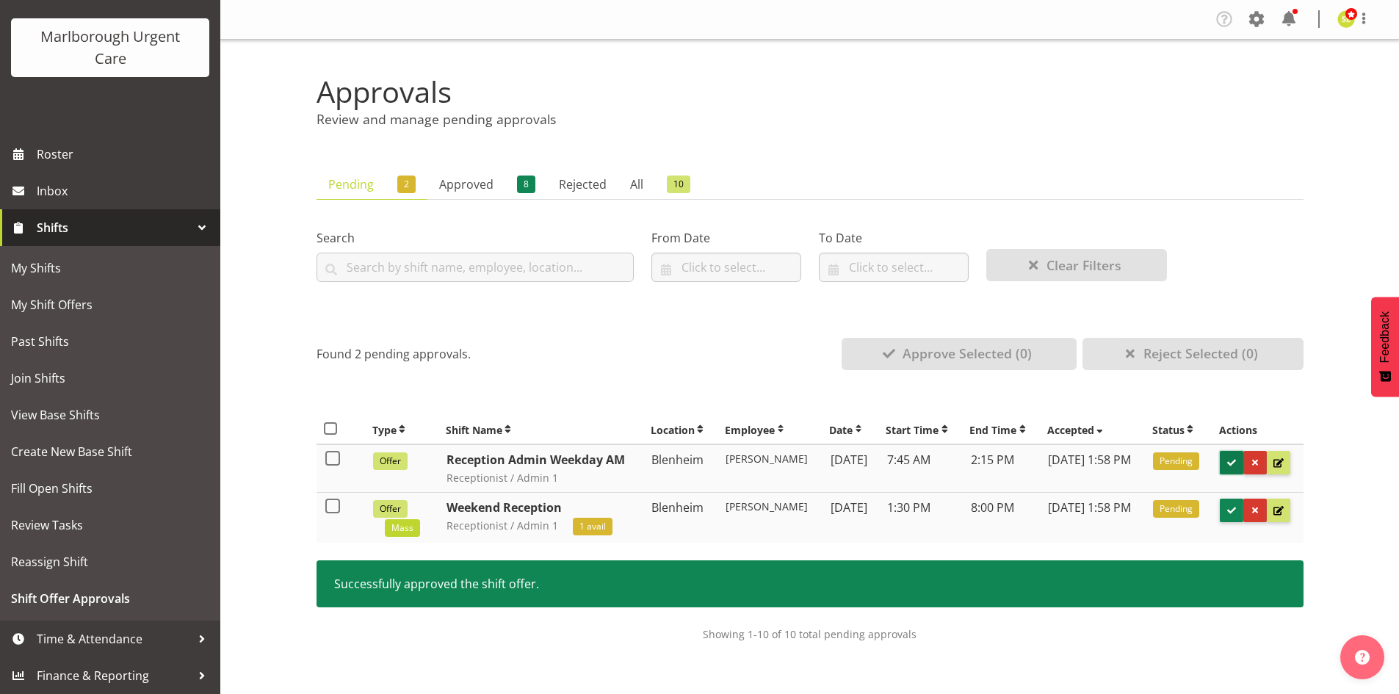
click at [1224, 471] on button at bounding box center [1231, 462] width 23 height 23
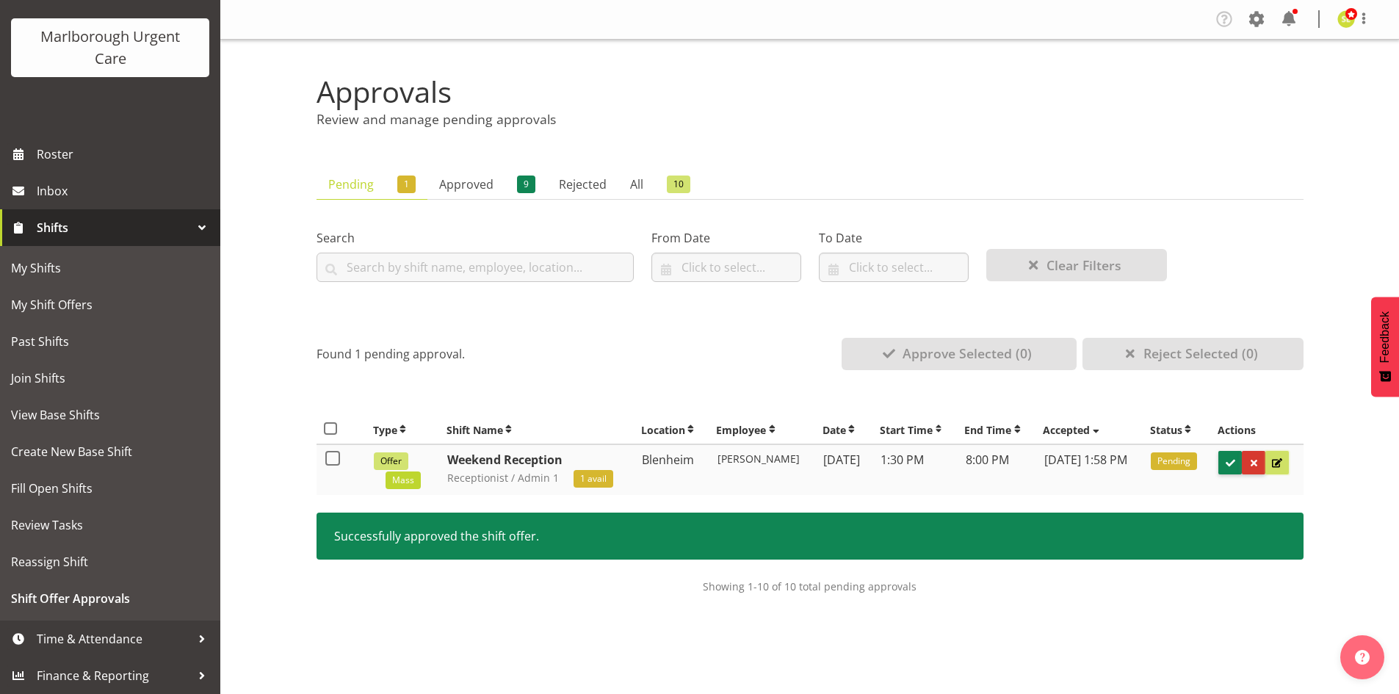
click at [1281, 466] on span at bounding box center [1277, 463] width 14 height 14
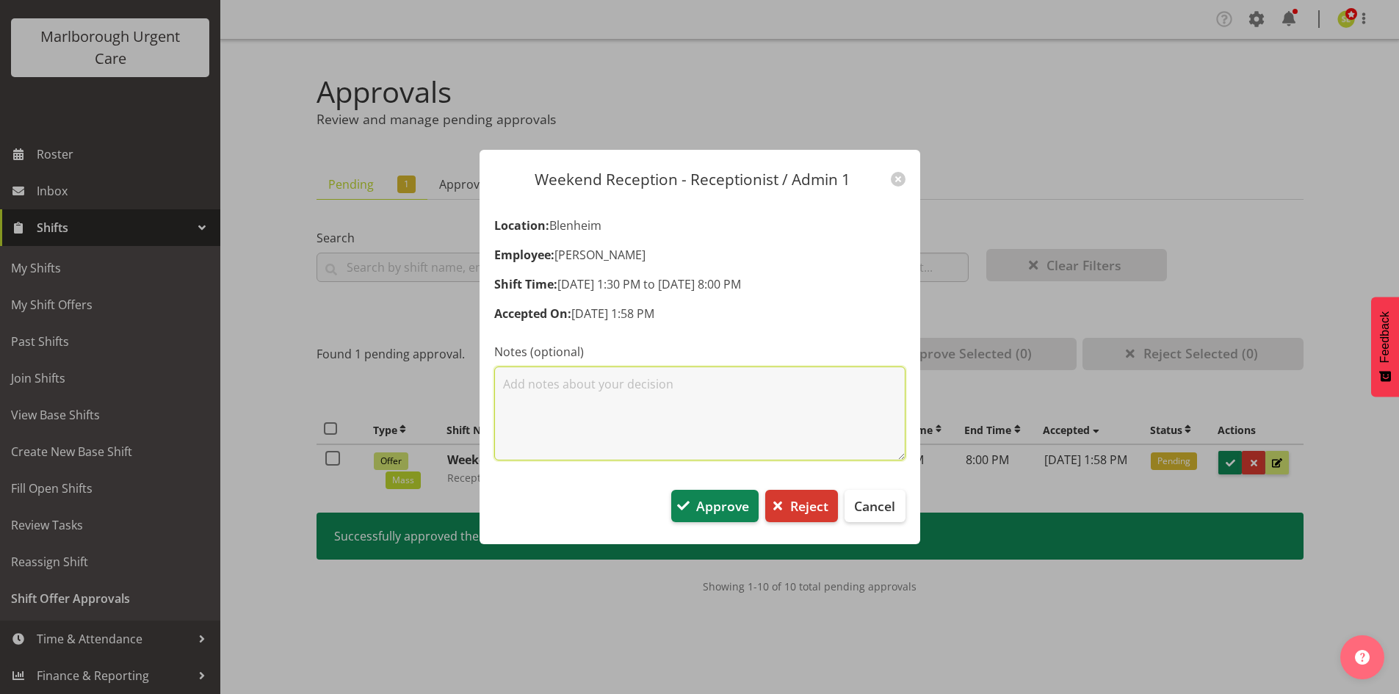
click at [601, 391] on textarea at bounding box center [699, 413] width 411 height 94
click at [593, 390] on textarea "To enrich screen reader interactions, please activate Accessibility in Grammarl…" at bounding box center [699, 413] width 411 height 94
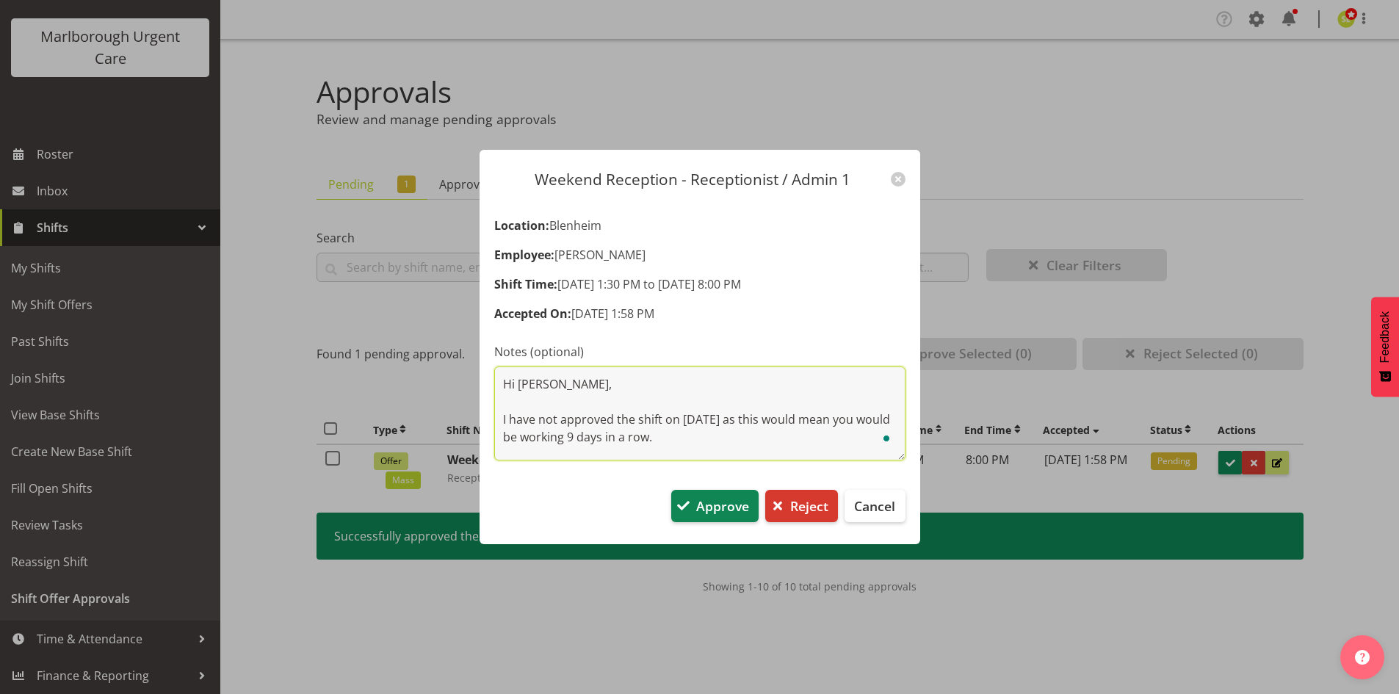
click at [723, 421] on textarea "Hi Josie, I have not approved the shift on 2 Nov as this would mean you would b…" at bounding box center [699, 413] width 411 height 94
click at [662, 450] on textarea "Hi Josie, I have not approved the shift on 2 Nov as this would mean you would b…" at bounding box center [699, 413] width 411 height 94
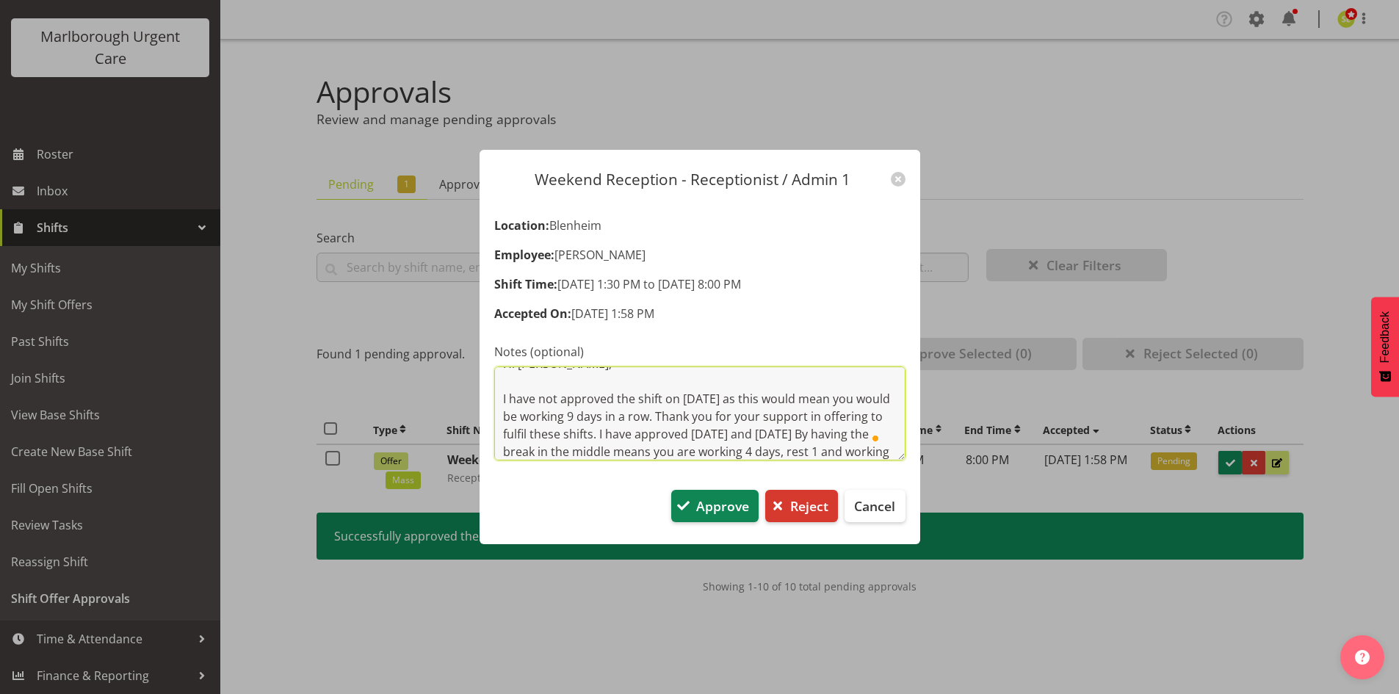
scroll to position [38, 0]
click at [756, 433] on textarea "Hi Josie, I have not approved the shift on 2 Nov as this would mean you would b…" at bounding box center [699, 413] width 411 height 94
click at [632, 445] on textarea "Hi Josie, I have not approved the shift on 2 Nov as this would mean you would b…" at bounding box center [699, 413] width 411 height 94
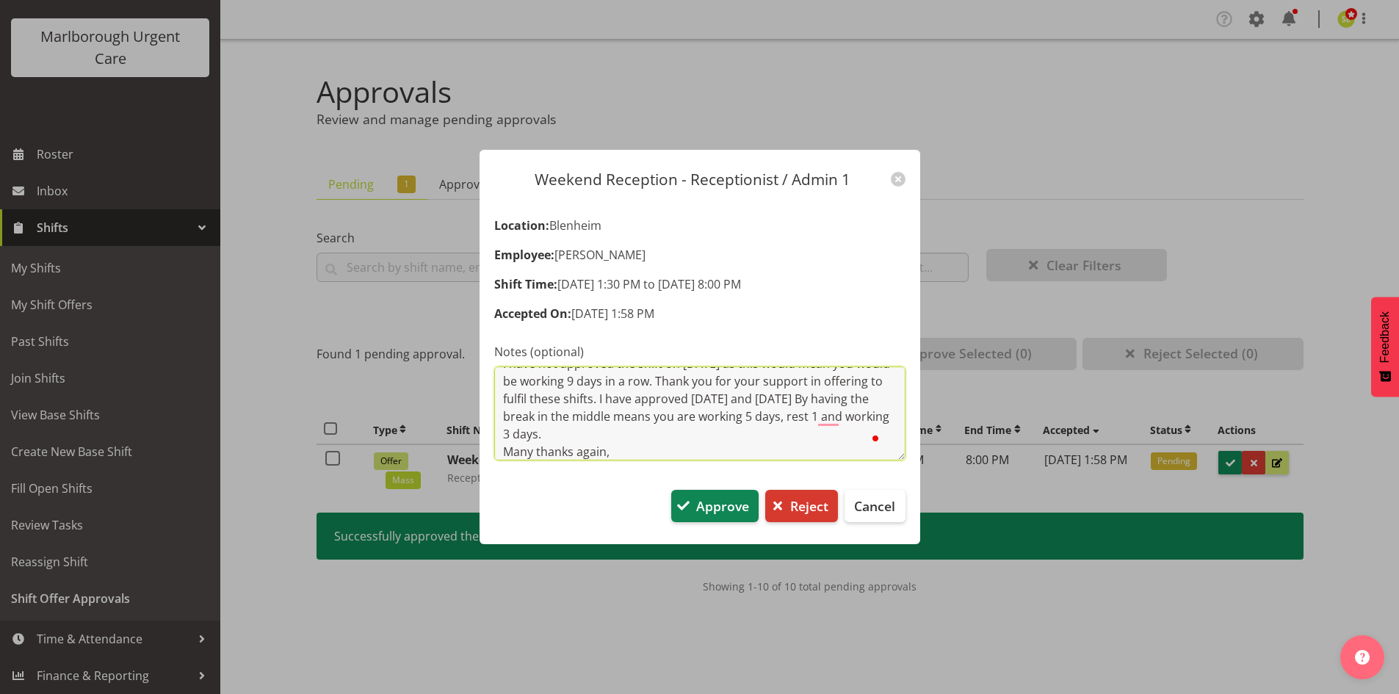
scroll to position [73, 0]
click at [648, 430] on textarea "Hi Josie, I have not approved the shift on 2 Nov as this would mean you would b…" at bounding box center [699, 413] width 411 height 94
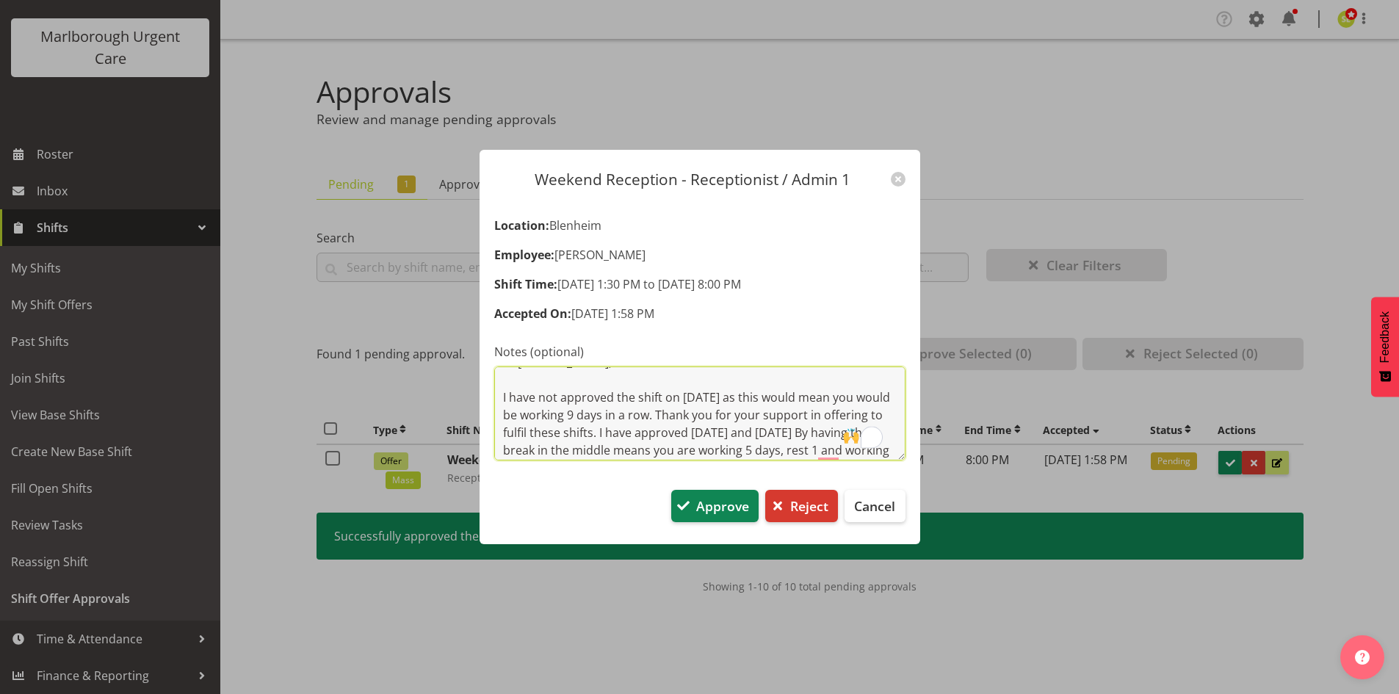
scroll to position [0, 0]
click at [706, 408] on textarea "Hi Josie, I have not approved the shift on 2 Nov as this would mean you would b…" at bounding box center [699, 413] width 411 height 94
click at [527, 411] on textarea "Hi Josie, I have not approved the shift on 2 Nov as this would mean you would b…" at bounding box center [699, 413] width 411 height 94
click at [578, 416] on textarea "Hi Josie, I have not approved the shift on 2 Nov as this would mean you would b…" at bounding box center [699, 413] width 411 height 94
click at [665, 425] on textarea "Hi Josie, I have not approved the shift on 2 Nov as this would mean you would b…" at bounding box center [699, 413] width 411 height 94
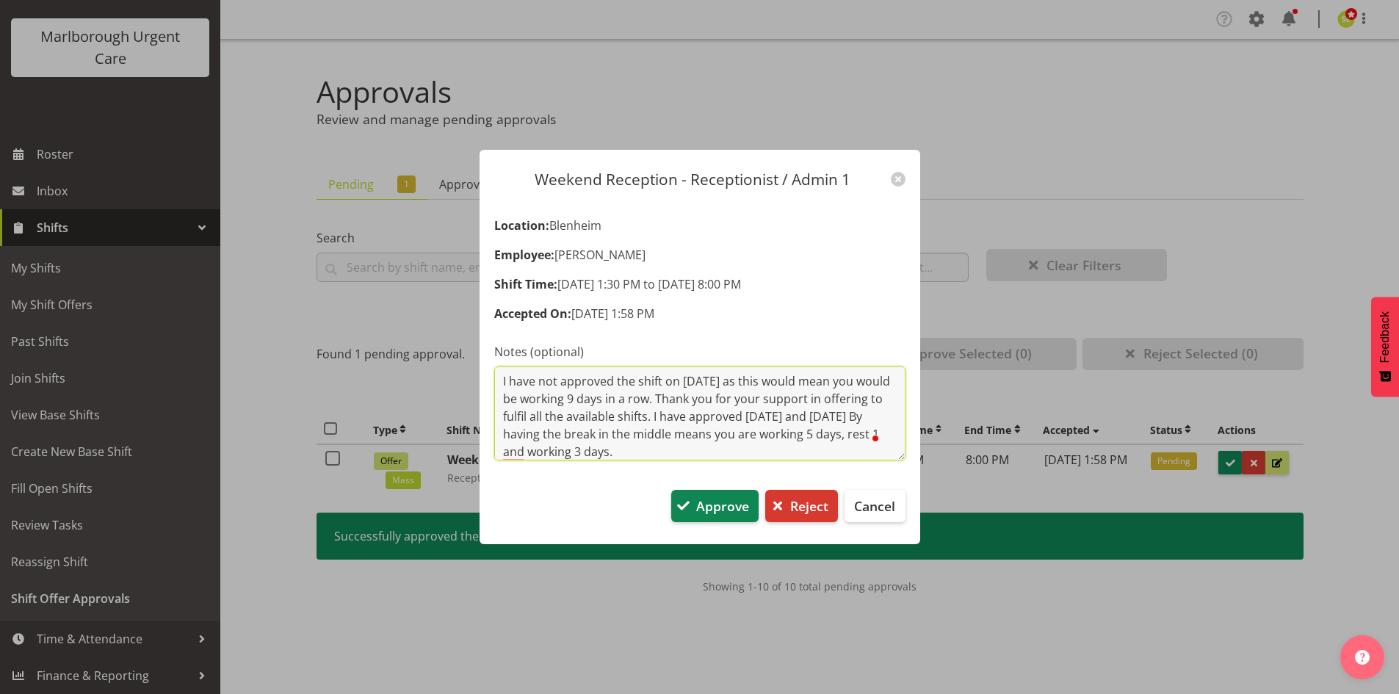
click at [760, 421] on textarea "Hi Josie, I have not approved the shift on 2 Nov as this would mean you would b…" at bounding box center [699, 413] width 411 height 94
click at [741, 418] on textarea "Hi Josie, I have not approved the shift on 2 Nov as this would mean you would b…" at bounding box center [699, 413] width 411 height 94
click at [864, 414] on textarea "Hi Josie, I have not approved the shift on 2 Nov as this would mean you would b…" at bounding box center [699, 413] width 411 height 94
click at [867, 412] on textarea "Hi Josie, I have not approved the shift on 2 Nov as this would mean you would b…" at bounding box center [699, 413] width 411 height 94
click at [654, 395] on textarea "Hi Josie, I have not approved the shift on 2 Nov as this would mean you would b…" at bounding box center [699, 413] width 411 height 94
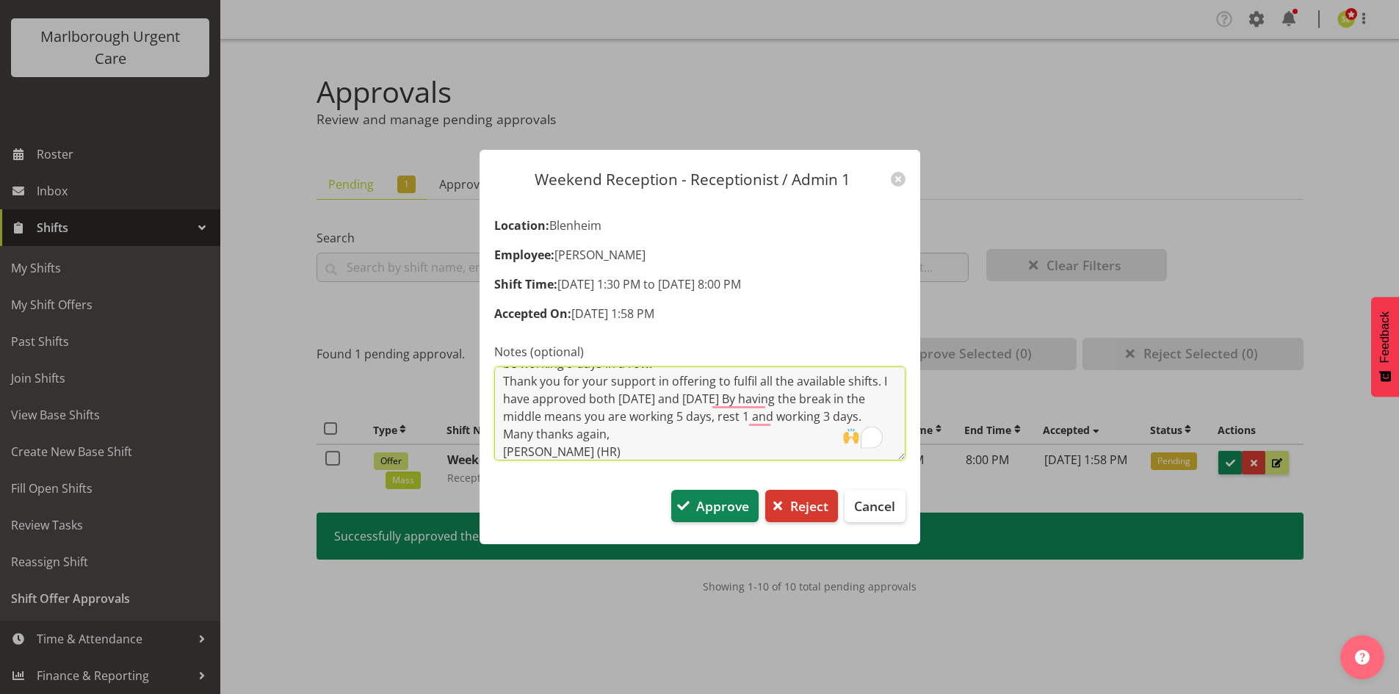
click at [712, 402] on textarea "Hi Josie, I have not approved the shift on 2 Nov as this would mean you would b…" at bounding box center [699, 413] width 411 height 94
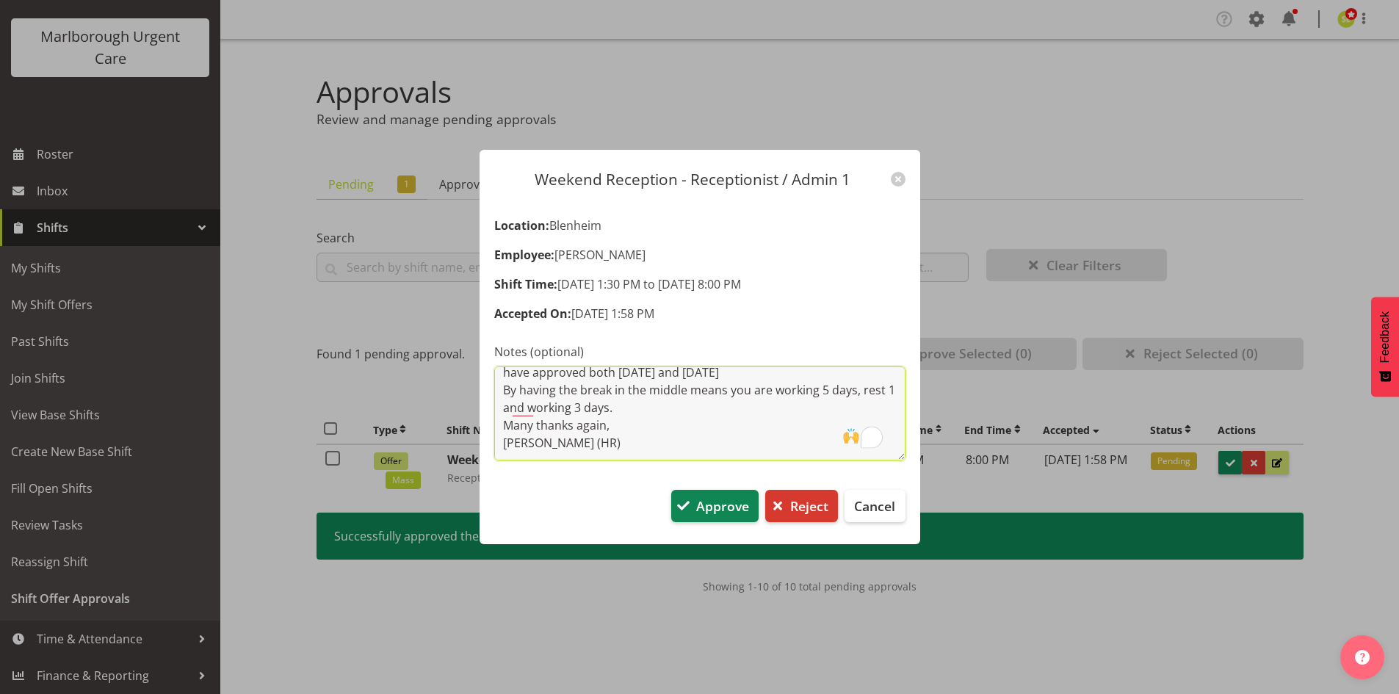
click at [641, 412] on textarea "Hi Josie, I have not approved the shift on 2 Nov as this would mean you would b…" at bounding box center [699, 413] width 411 height 94
click at [785, 423] on textarea "Hi Josie, I have not approved the shift on 2 Nov as this would mean you would b…" at bounding box center [699, 413] width 411 height 94
click at [581, 414] on textarea "Hi Josie, I have not approved the shift on 2 Nov as this would mean you would b…" at bounding box center [699, 413] width 411 height 94
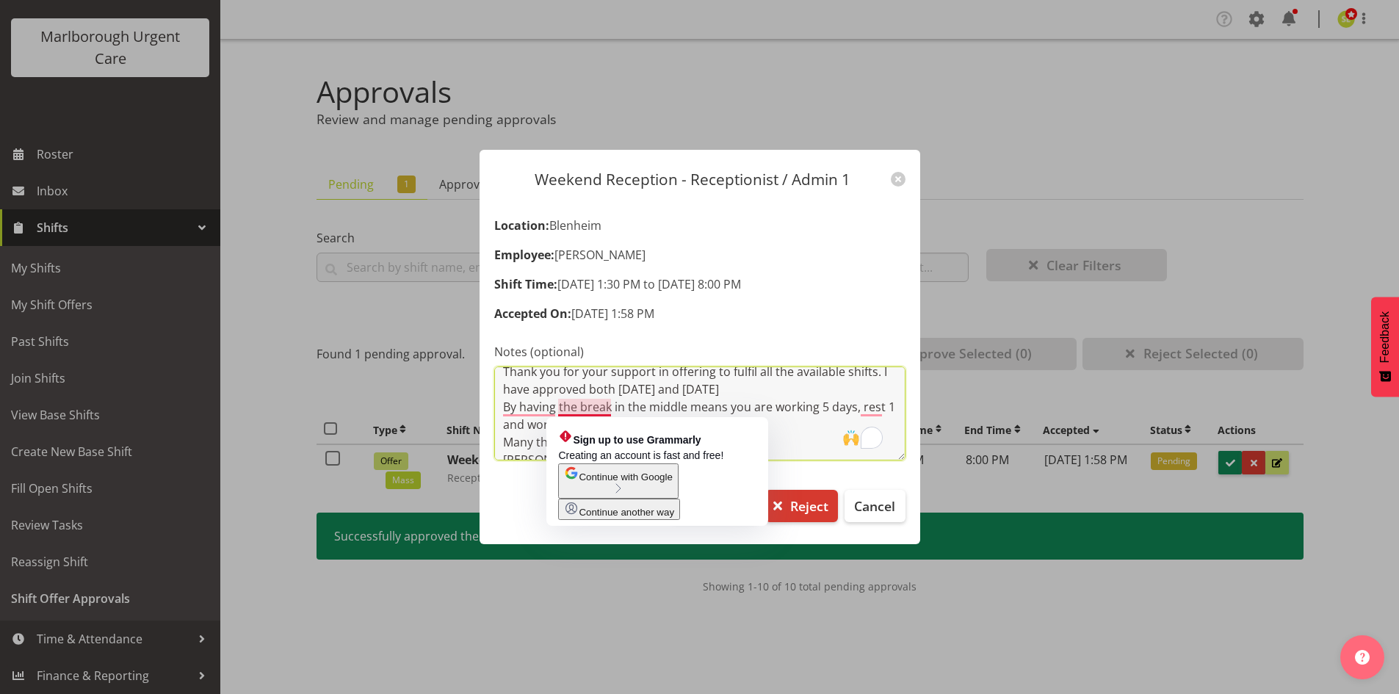
click at [786, 429] on textarea "Hi Josie, I have not approved the shift on 2 Nov as this would mean you would b…" at bounding box center [699, 413] width 411 height 94
click at [577, 406] on textarea "Hi Josie, I have not approved the shift on 2 Nov as this would mean you would b…" at bounding box center [699, 413] width 411 height 94
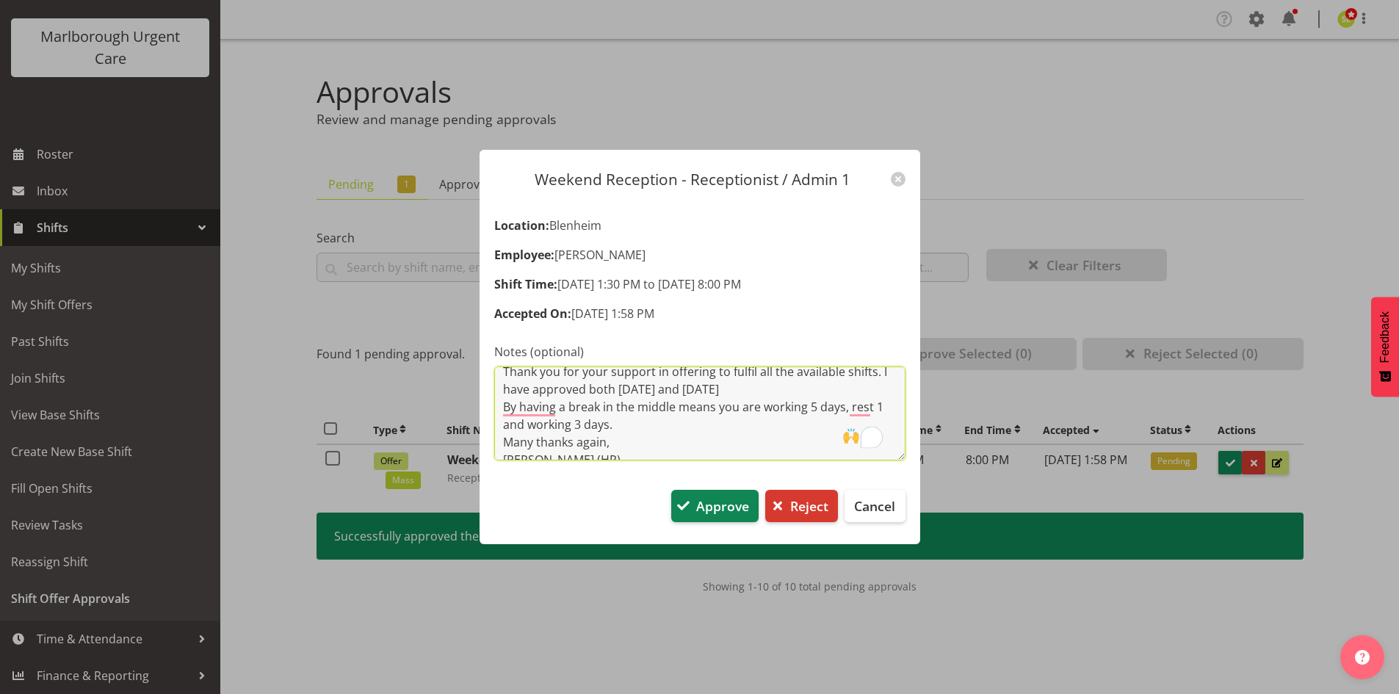
click at [693, 416] on textarea "Hi Josie, I have not approved the shift on 2 Nov as this would mean you would b…" at bounding box center [699, 413] width 411 height 94
click at [733, 417] on textarea "Hi Josie, I have not approved the shift on 2 Nov as this would mean you would b…" at bounding box center [699, 413] width 411 height 94
click at [754, 423] on textarea "Hi Josie, I have not approved the shift on 2 Nov as this would mean you would b…" at bounding box center [699, 413] width 411 height 94
click at [671, 427] on textarea "Hi Josie, I have not approved the shift on 2 Nov as this would mean you would b…" at bounding box center [699, 413] width 411 height 94
type textarea "Hi Josie, I have not approved the shift on 2 Nov as this would mean you would b…"
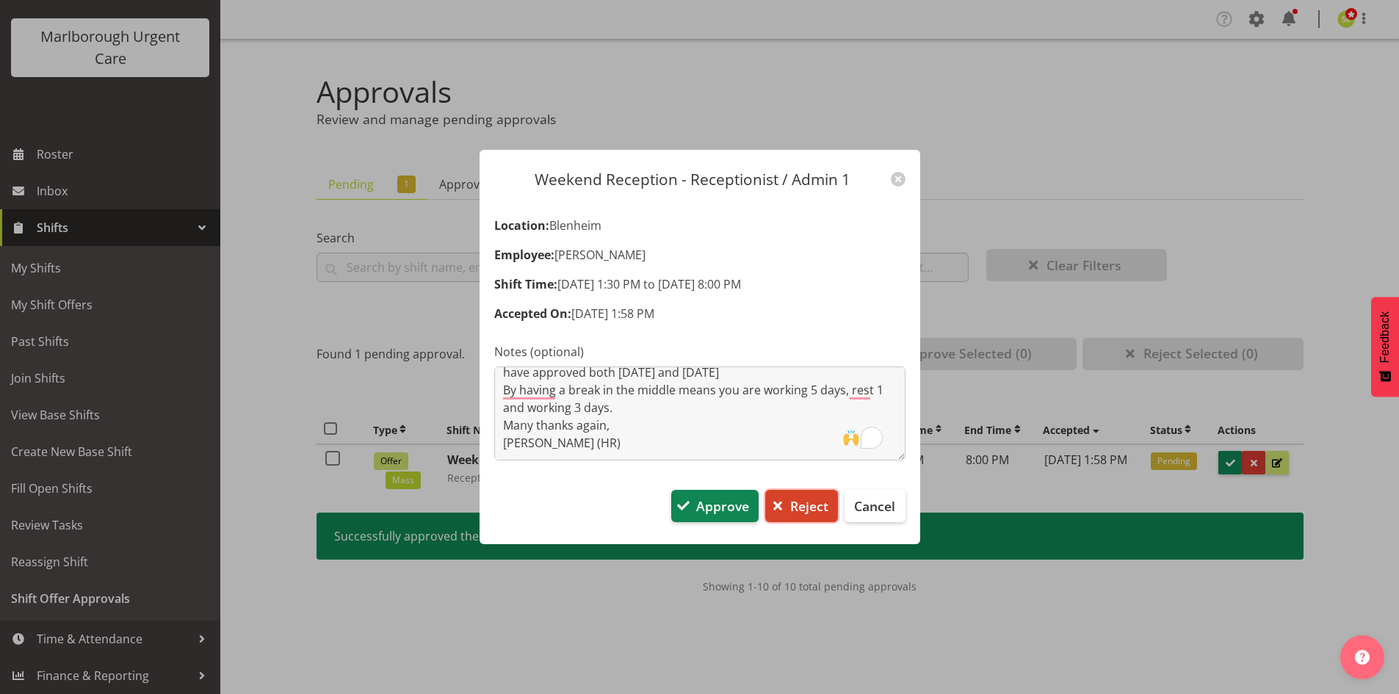
click at [804, 502] on span "Reject" at bounding box center [809, 505] width 38 height 19
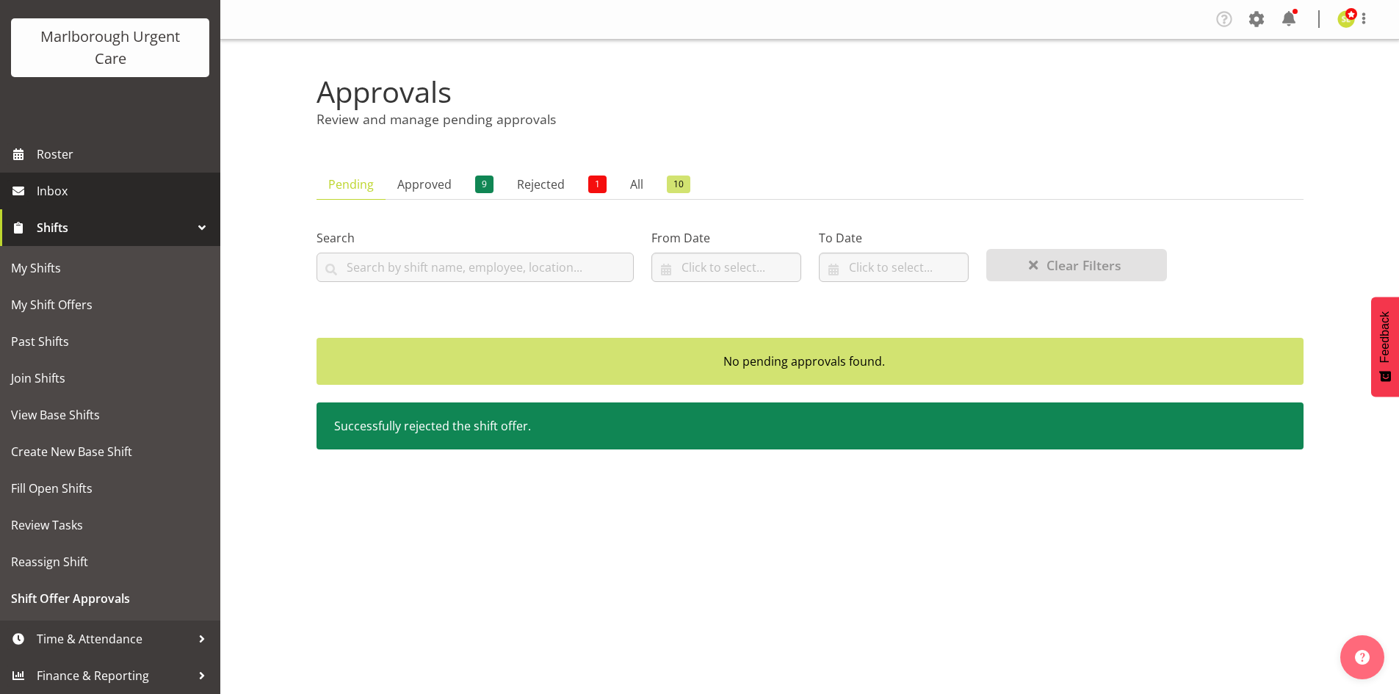
click at [64, 175] on link "Inbox" at bounding box center [110, 191] width 220 height 37
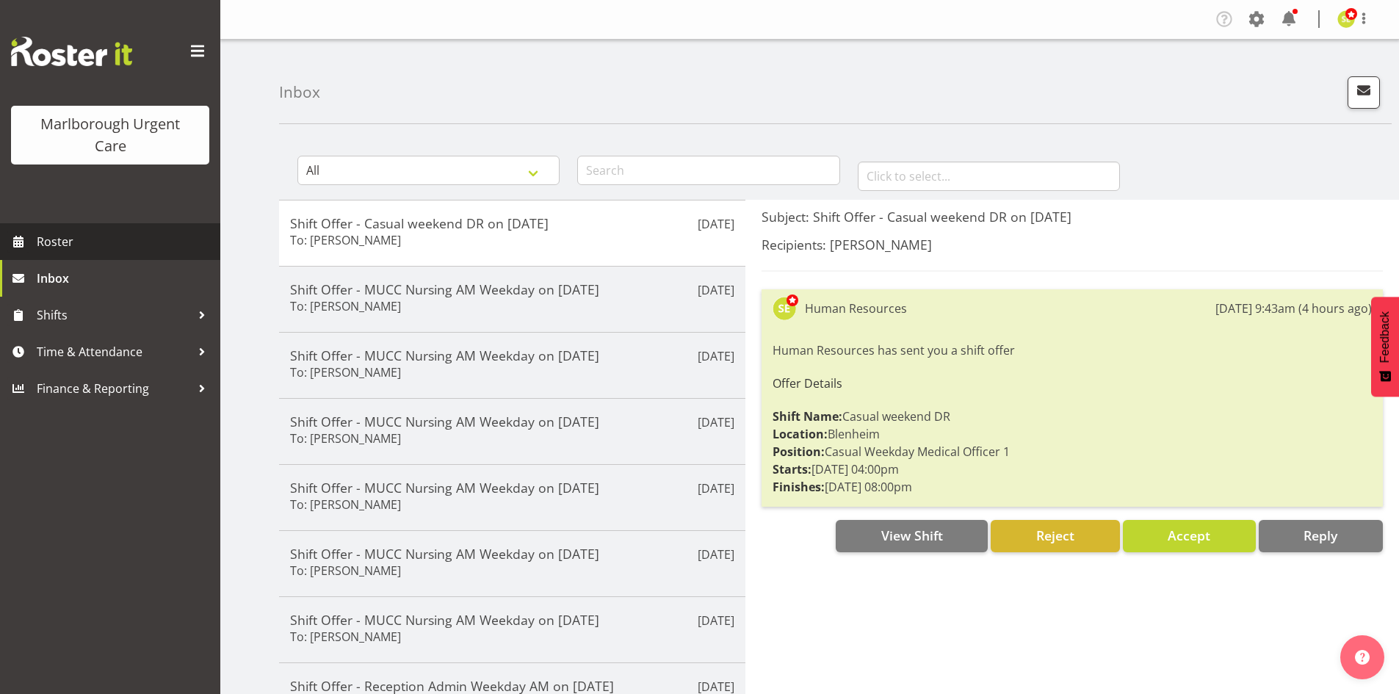
click at [136, 231] on span "Roster" at bounding box center [125, 242] width 176 height 22
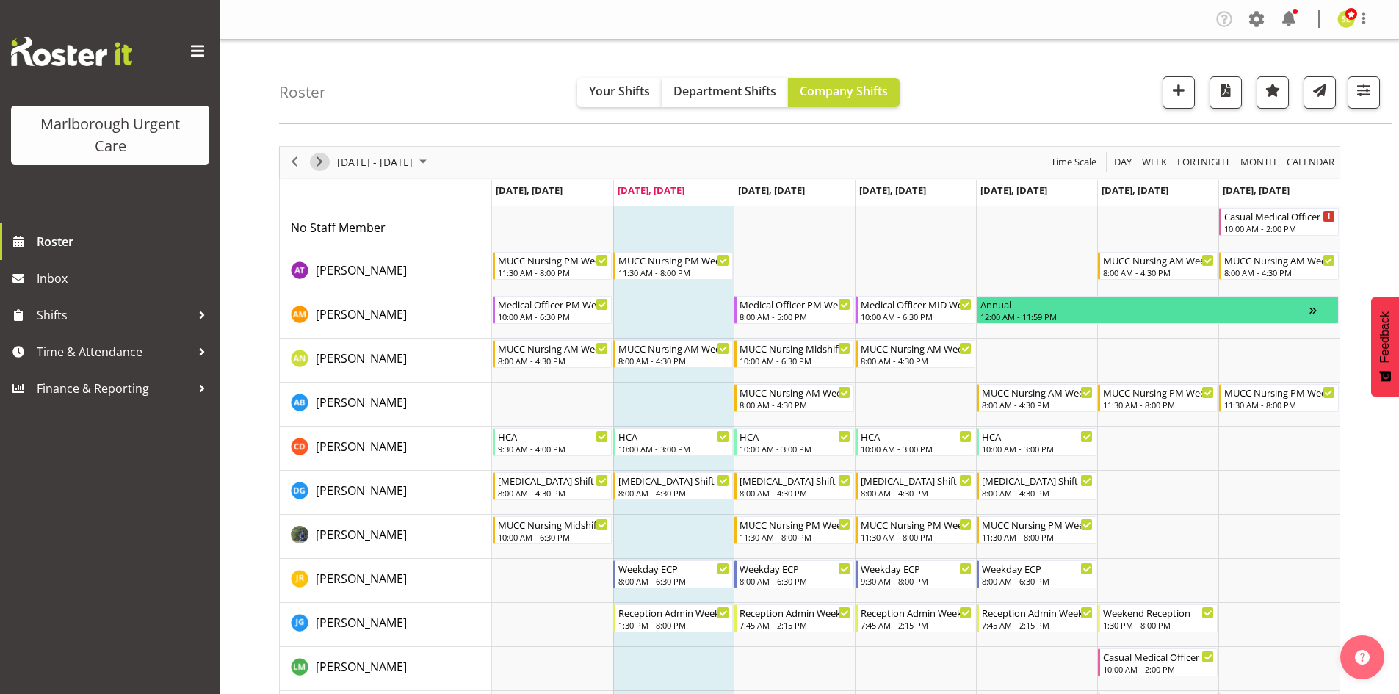
click at [320, 162] on span "Next" at bounding box center [320, 162] width 18 height 18
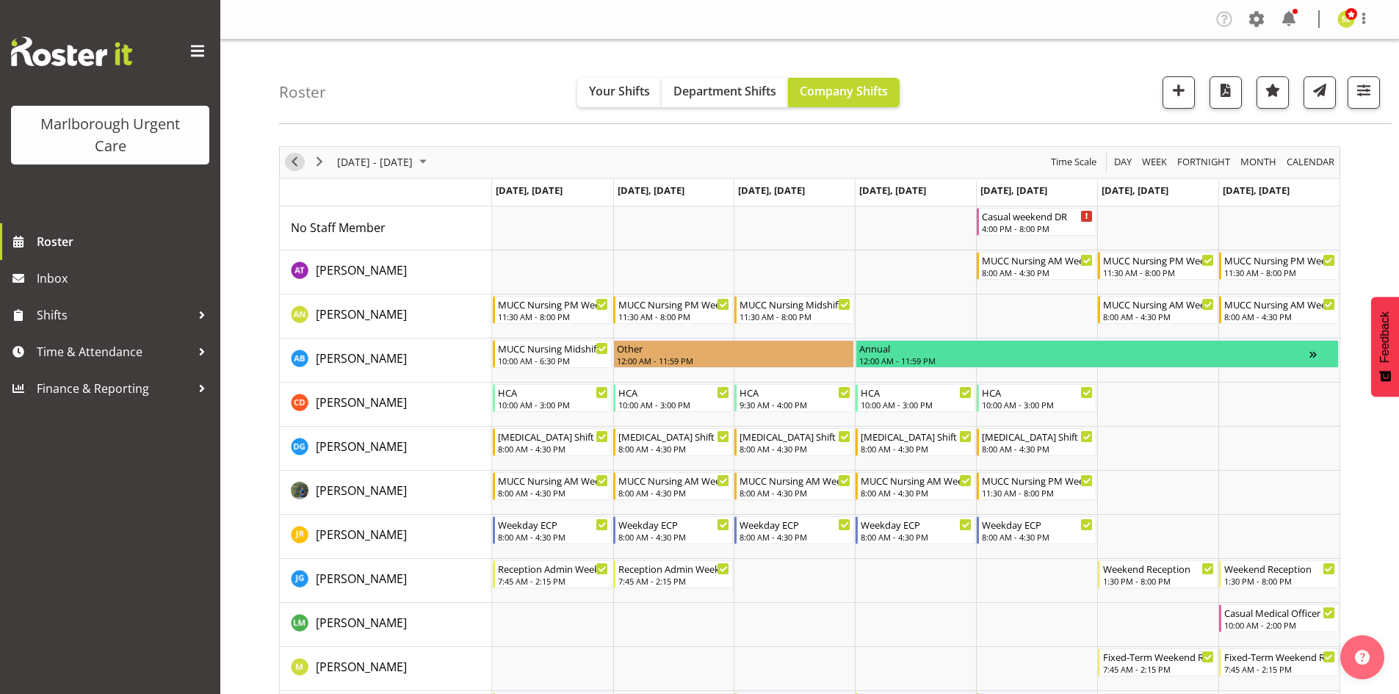
click at [294, 169] on span "Previous" at bounding box center [295, 162] width 18 height 18
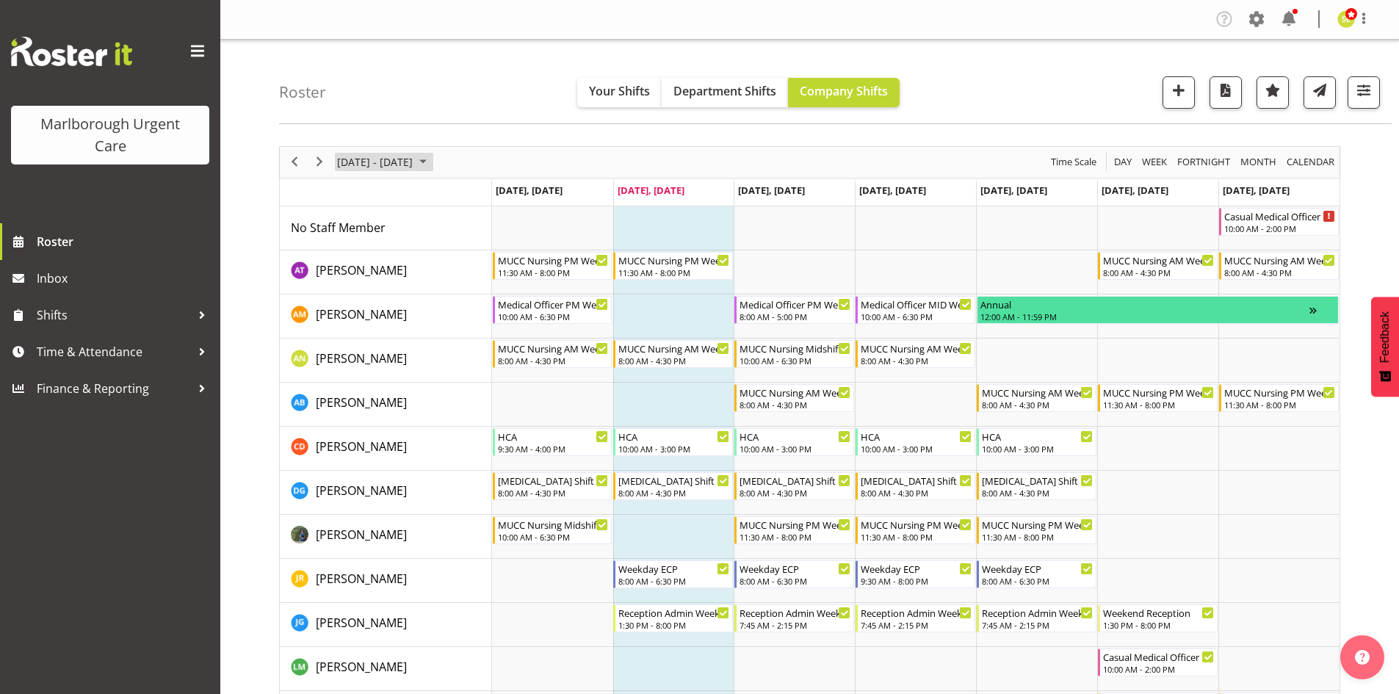
click at [384, 162] on span "October 06 - 12, 2025" at bounding box center [375, 162] width 79 height 18
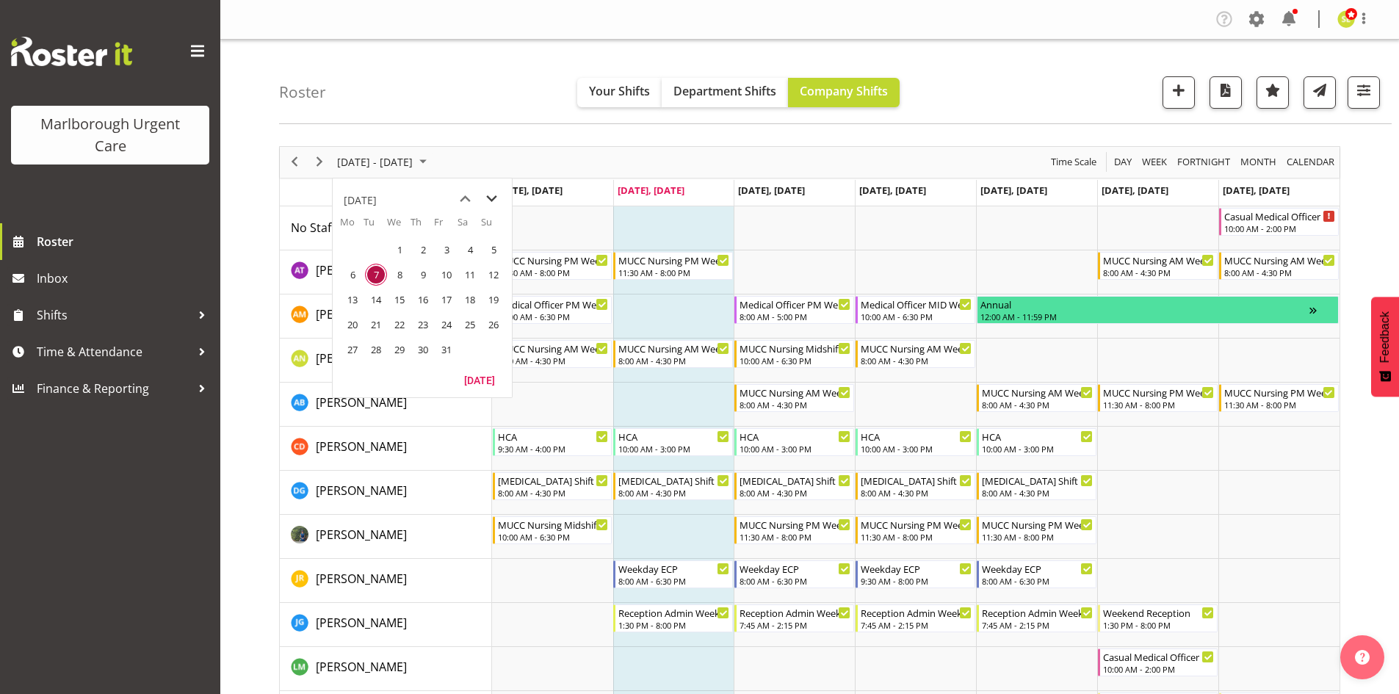
click at [490, 200] on span "next month" at bounding box center [492, 199] width 26 height 26
click at [356, 275] on span "3" at bounding box center [352, 275] width 22 height 22
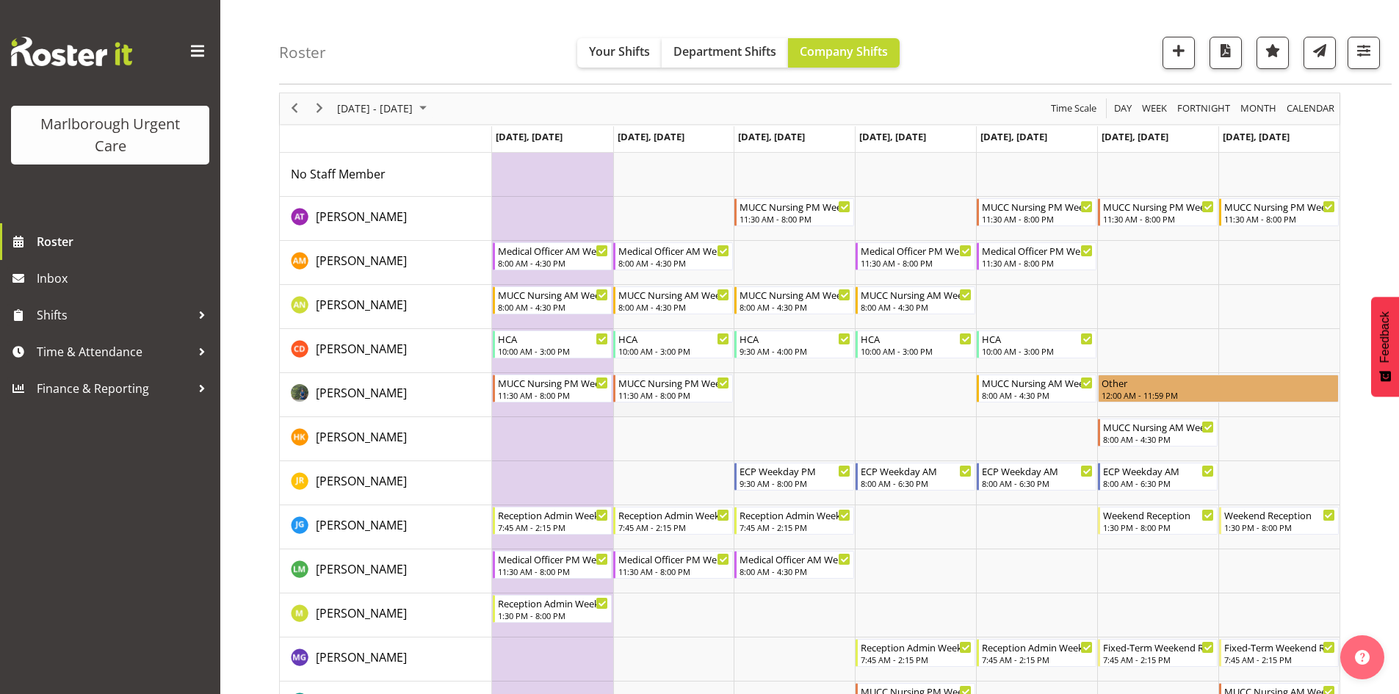
scroll to position [73, 0]
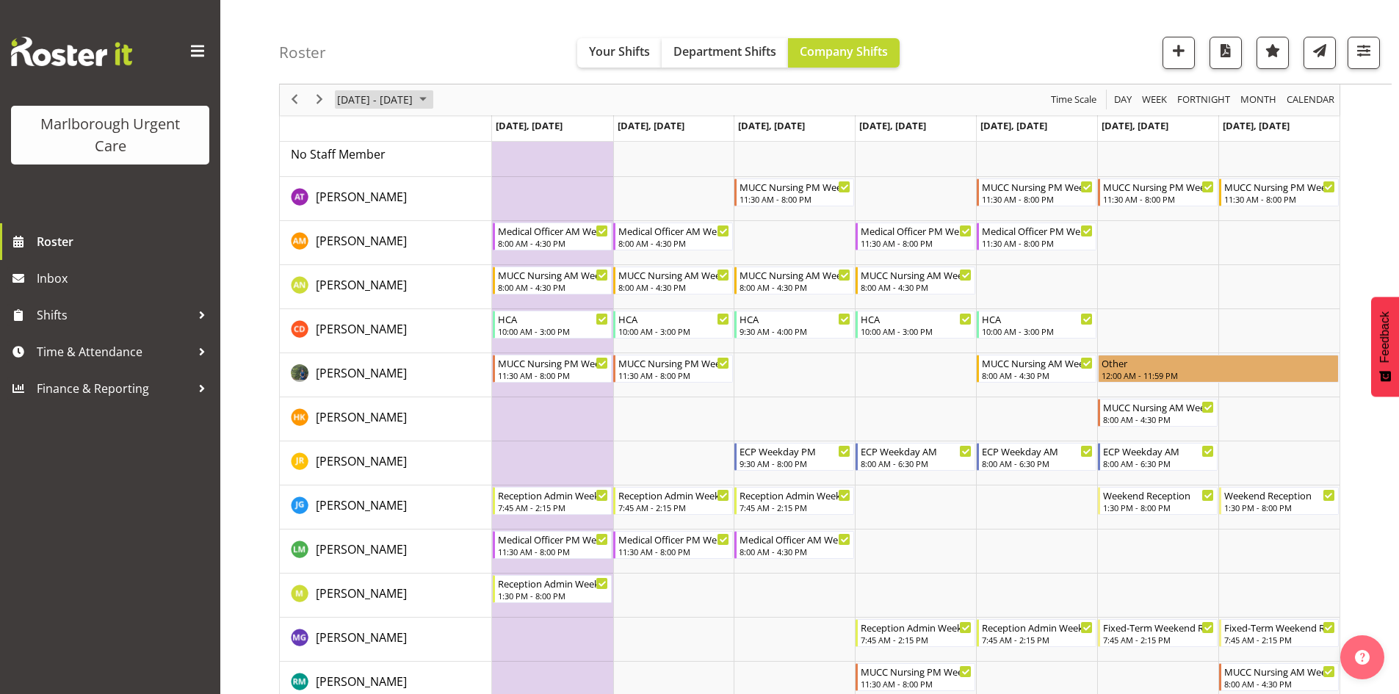
click at [405, 104] on span "November 03 - 09, 2025" at bounding box center [375, 100] width 79 height 18
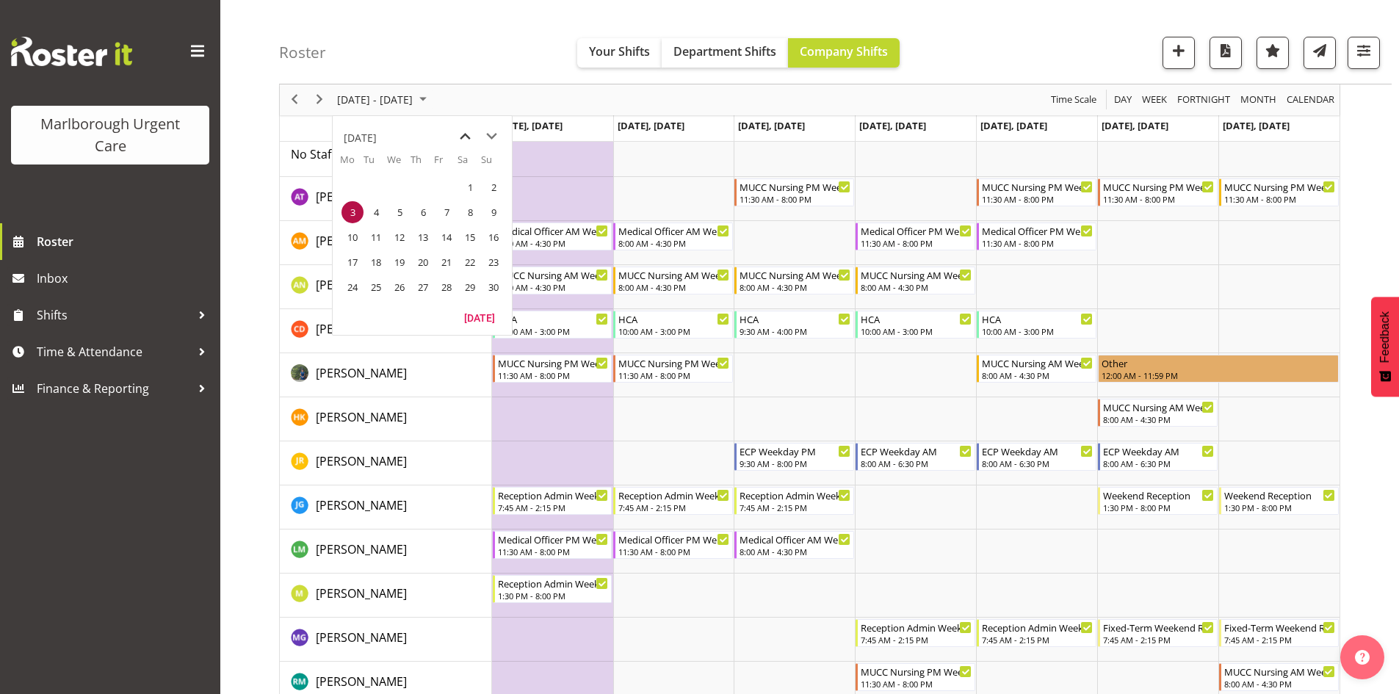
click at [468, 142] on span "previous month" at bounding box center [465, 136] width 26 height 26
click at [460, 65] on div "Roster Your Shifts Department Shifts Company Shifts All Locations Clear Blenhei…" at bounding box center [835, 42] width 1112 height 84
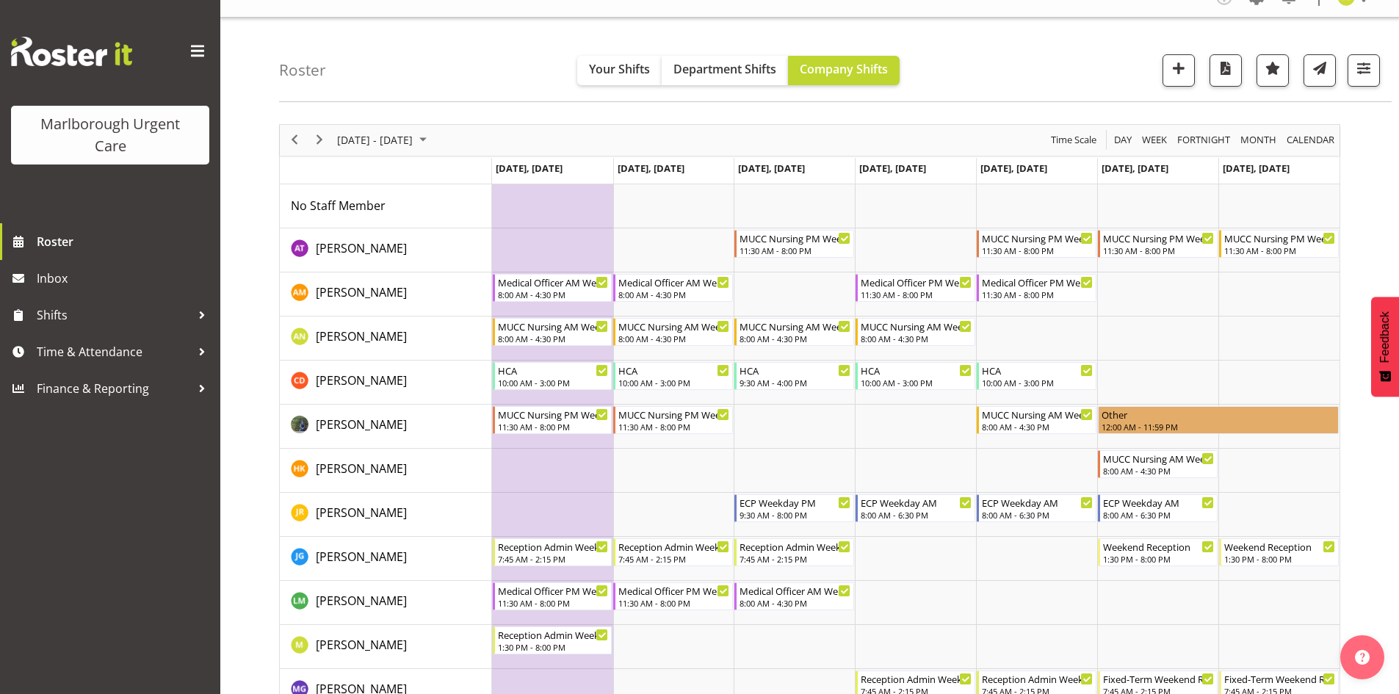
scroll to position [0, 0]
